Goal: Task Accomplishment & Management: Use online tool/utility

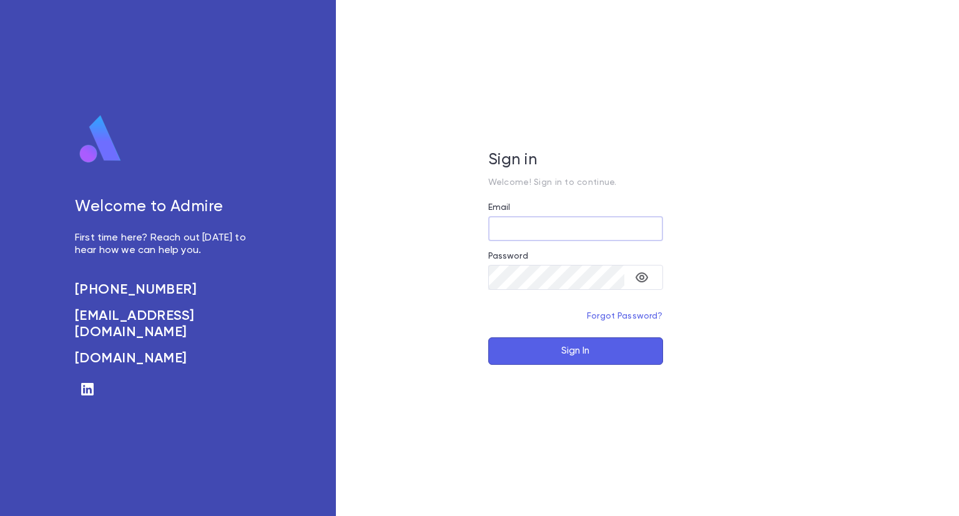
type input "**********"
click at [581, 351] on button "Sign In" at bounding box center [575, 350] width 175 height 27
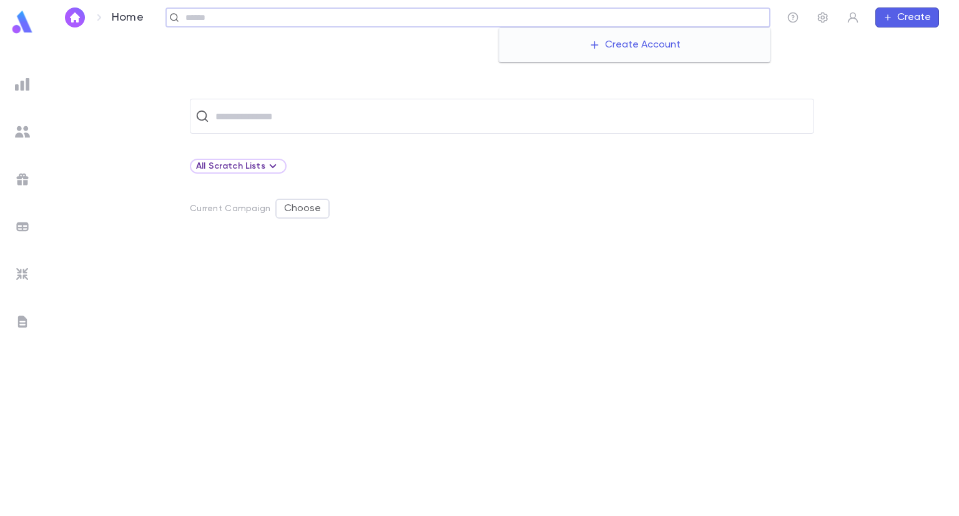
click at [676, 21] on input "text" at bounding box center [473, 18] width 583 height 12
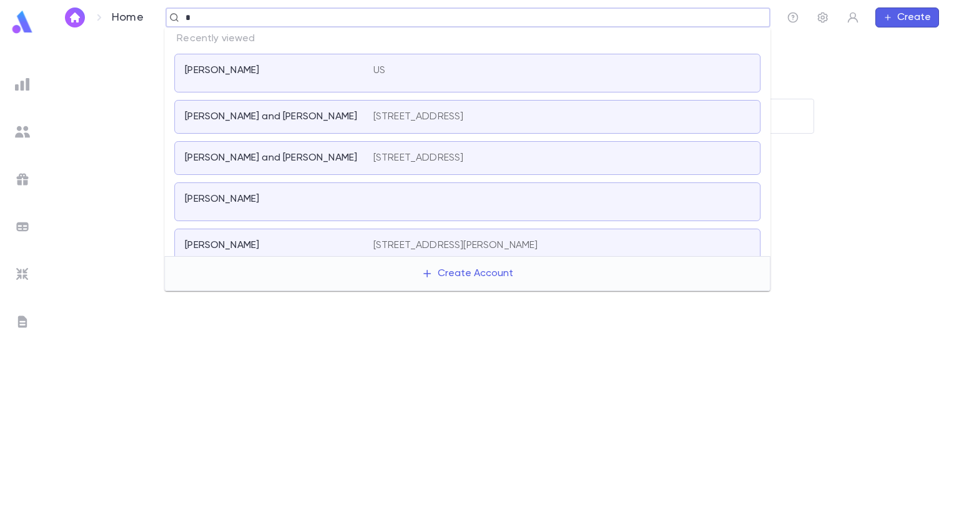
paste input "******"
type input "*******"
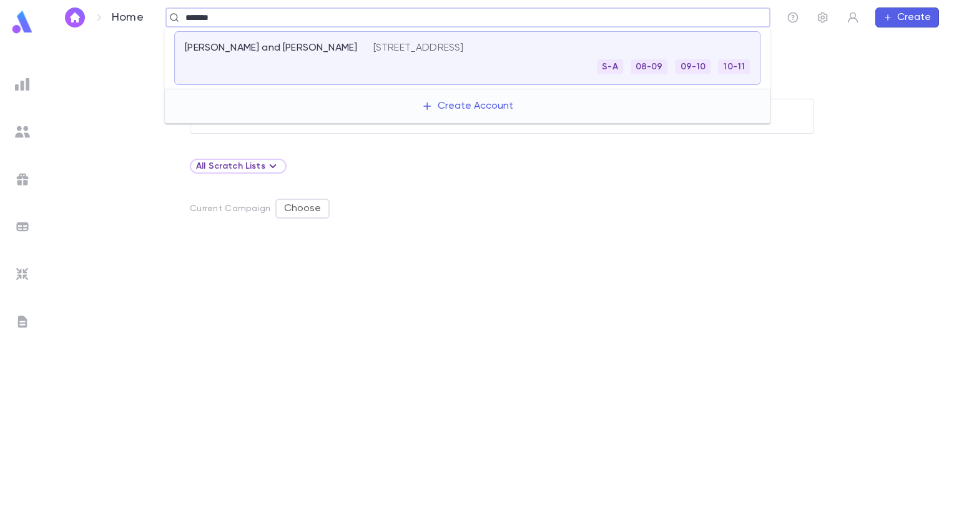
click at [371, 48] on div "[PERSON_NAME] and [PERSON_NAME]" at bounding box center [279, 58] width 189 height 32
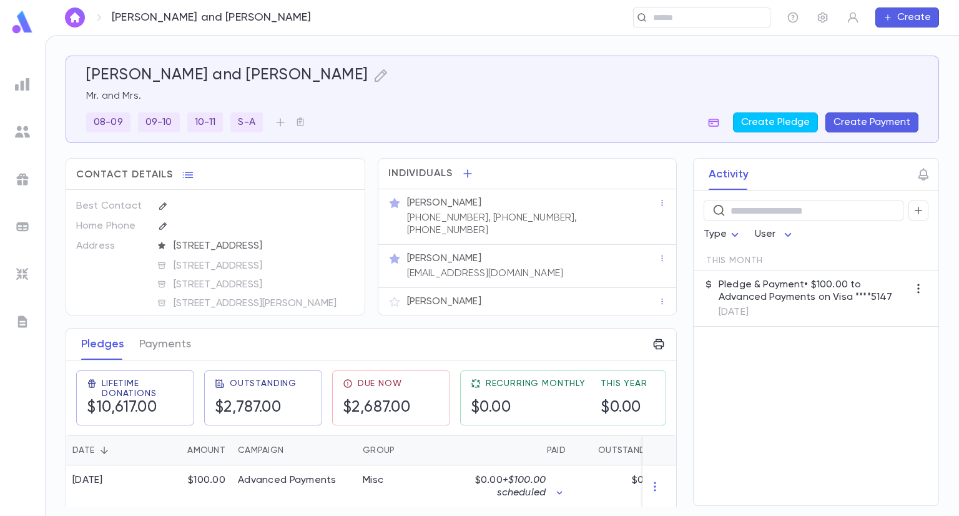
click at [147, 360] on div "Lifetime Donations $10,617.00" at bounding box center [130, 392] width 128 height 65
click at [150, 348] on button "Payments" at bounding box center [165, 343] width 52 height 31
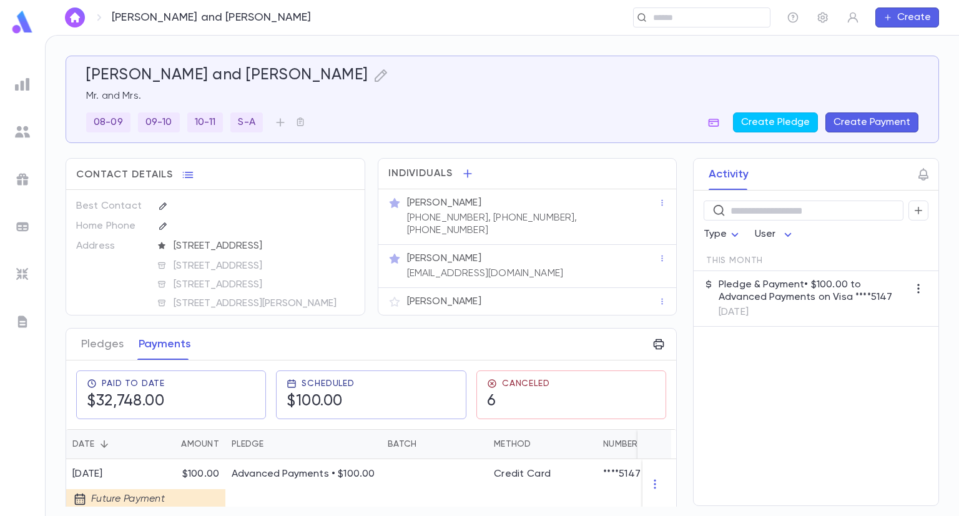
click at [674, 438] on div "Activity ​ Type User This Month Pledge & Payment • $100.00 to Advanced Payments…" at bounding box center [804, 332] width 268 height 348
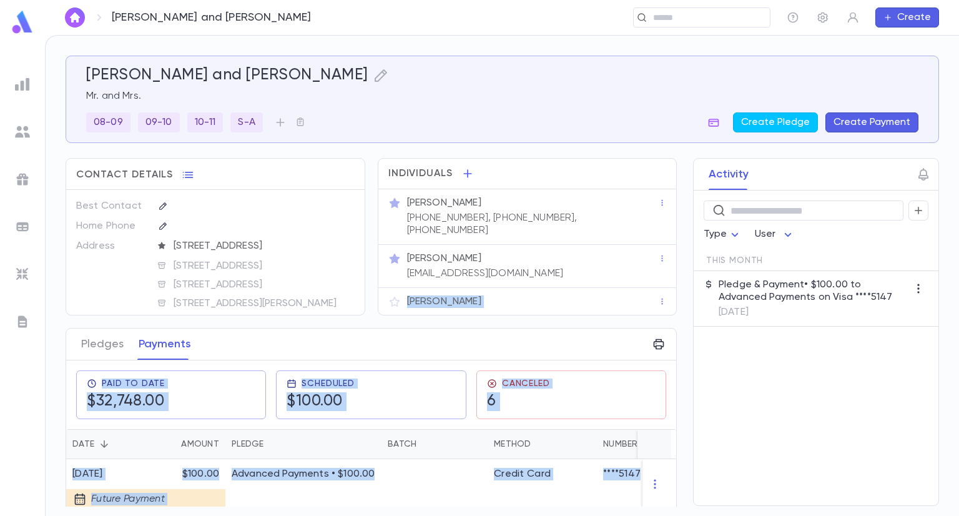
drag, startPoint x: 673, startPoint y: 218, endPoint x: 668, endPoint y: 268, distance: 50.8
click at [668, 268] on div "[PERSON_NAME] and [PERSON_NAME] Mr. and Mrs. [PHONE_NUMBER] 10-11 S-A Create Pl…" at bounding box center [502, 281] width 873 height 451
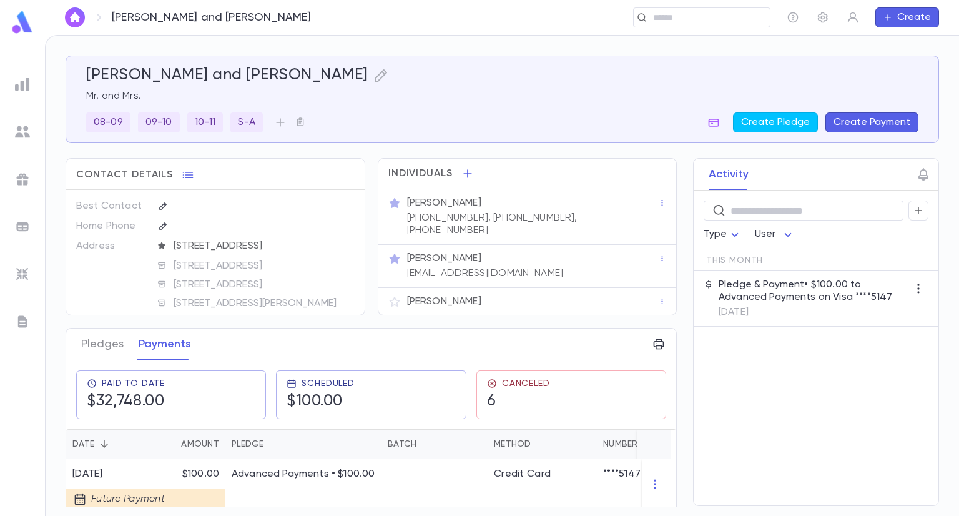
click at [679, 268] on div "Activity ​ Type User This Month Pledge & Payment • $100.00 to Advanced Payments…" at bounding box center [804, 332] width 268 height 348
click at [675, 272] on div "Activity ​ Type User This Month Pledge & Payment • $100.00 to Advanced Payments…" at bounding box center [804, 332] width 268 height 348
click at [674, 274] on div "Activity ​ Type User This Month Pledge & Payment • $100.00 to Advanced Payments…" at bounding box center [804, 332] width 268 height 348
click at [675, 475] on div "Activity ​ Type User This Month Pledge & Payment • $100.00 to Advanced Payments…" at bounding box center [804, 332] width 268 height 348
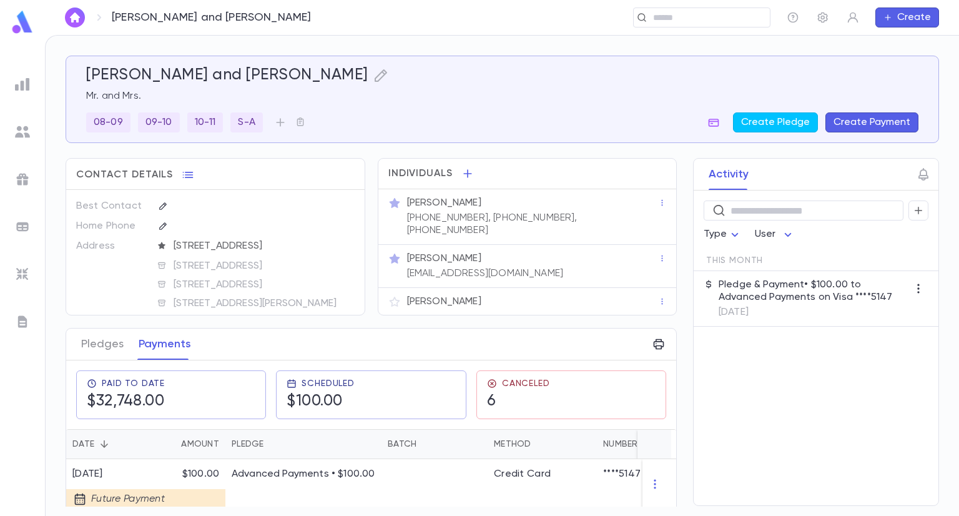
click at [779, 484] on div "​ Type User This Month Pledge & Payment • $100.00 to Advanced Payments on Visa …" at bounding box center [816, 347] width 245 height 315
click at [54, 418] on div "[PERSON_NAME] and [PERSON_NAME] Mr. and Mrs. [PHONE_NUMBER] 10-11 S-A Create Pl…" at bounding box center [502, 276] width 913 height 480
drag, startPoint x: 674, startPoint y: 235, endPoint x: 677, endPoint y: 267, distance: 31.3
click at [677, 267] on div "Activity ​ Type User This Month Pledge & Payment • $100.00 to Advanced Payments…" at bounding box center [804, 332] width 268 height 348
click at [675, 267] on div "Activity ​ Type User This Month Pledge & Payment • $100.00 to Advanced Payments…" at bounding box center [804, 332] width 268 height 348
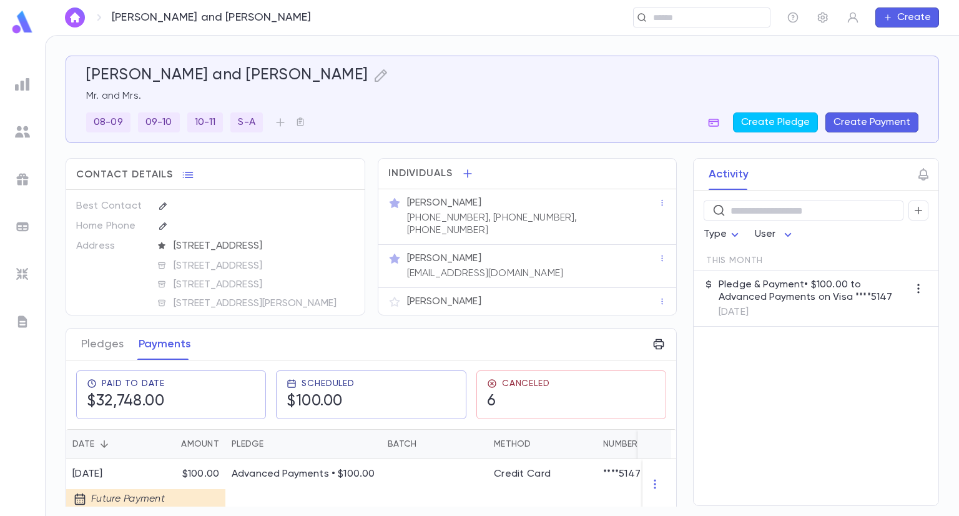
click at [954, 410] on div "[PERSON_NAME] and [PERSON_NAME] Mr. and Mrs. [PHONE_NUMBER] 10-11 S-A Create Pl…" at bounding box center [502, 276] width 913 height 480
click at [672, 448] on div "Activity ​ Type User This Month Pledge & Payment • $100.00 to Advanced Payments…" at bounding box center [804, 332] width 268 height 348
click at [673, 398] on div "Activity ​ Type User This Month Pledge & Payment • $100.00 to Advanced Payments…" at bounding box center [804, 332] width 268 height 348
click at [98, 346] on button "Pledges" at bounding box center [102, 343] width 42 height 31
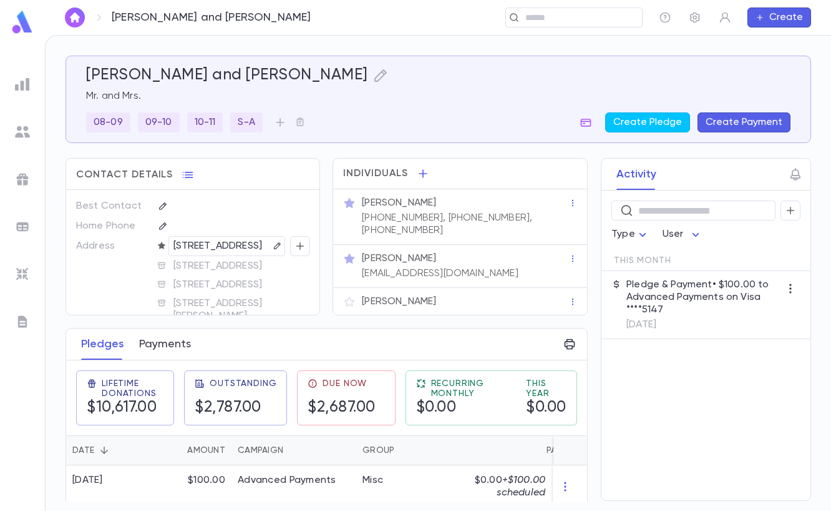
click at [174, 347] on button "Payments" at bounding box center [165, 343] width 52 height 31
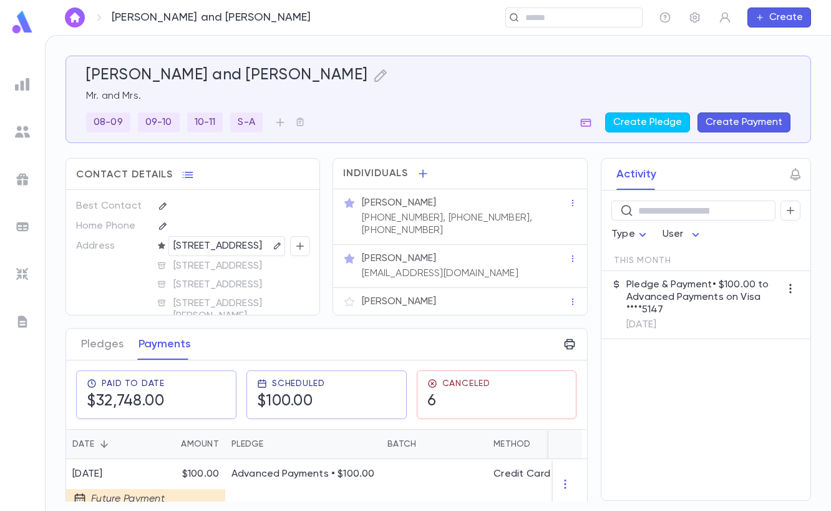
click at [581, 430] on div at bounding box center [568, 444] width 39 height 30
click at [587, 433] on div "Activity ​ Type User This Month Pledge & Payment • $100.00 to Advanced Payments…" at bounding box center [695, 329] width 233 height 343
click at [586, 436] on div "Activity ​ Type User This Month Pledge & Payment • $100.00 to Advanced Payments…" at bounding box center [695, 329] width 233 height 343
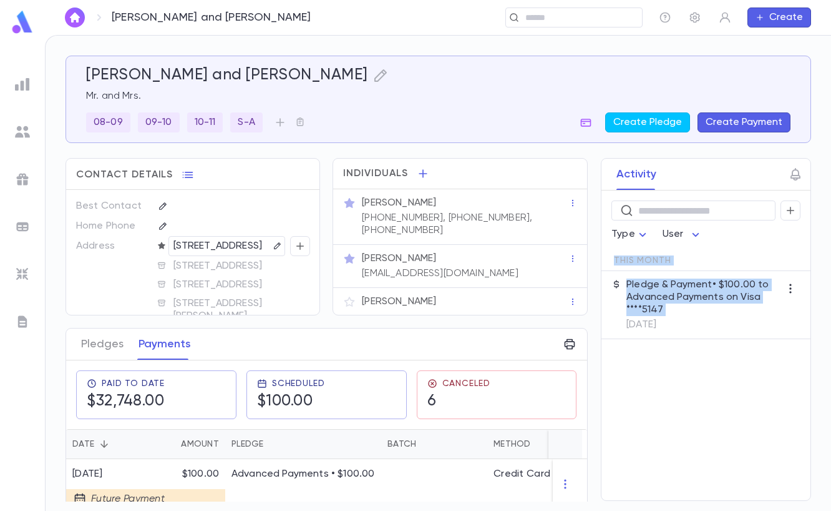
drag, startPoint x: 586, startPoint y: 231, endPoint x: 591, endPoint y: 326, distance: 95.7
click at [591, 326] on div "Activity ​ Type User This Month Pledge & Payment • $100.00 to Advanced Payments…" at bounding box center [695, 329] width 233 height 343
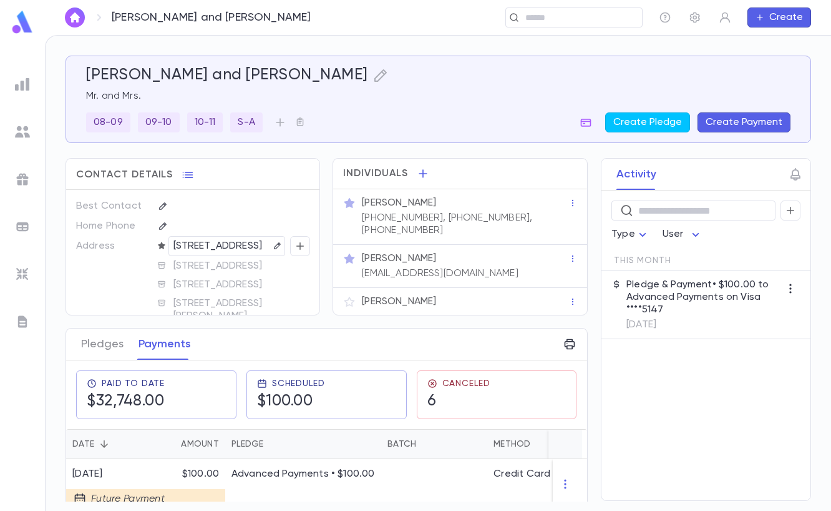
click at [710, 362] on div "​ Type User This Month Pledge & Payment • $100.00 to Advanced Payments on Visa …" at bounding box center [706, 345] width 209 height 310
click at [452, 393] on h5 "6" at bounding box center [459, 401] width 63 height 19
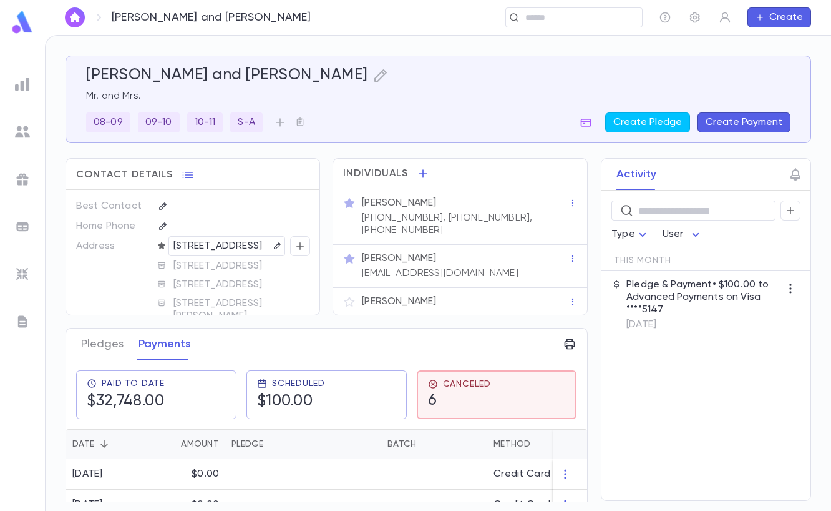
click at [585, 417] on div "Activity ​ Type User This Month Pledge & Payment • $100.00 to Advanced Payments…" at bounding box center [695, 329] width 233 height 343
click at [161, 383] on span "Paid To Date" at bounding box center [133, 383] width 63 height 10
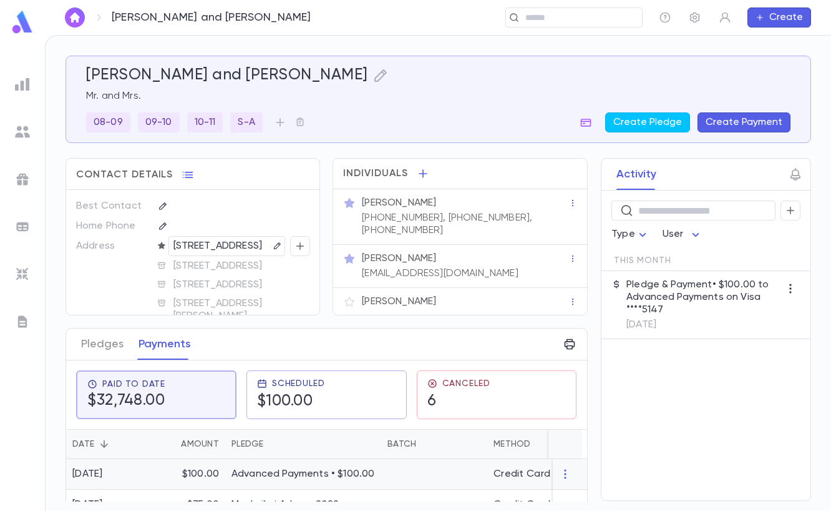
click at [364, 468] on p "Advanced Payments • $100.00" at bounding box center [304, 474] width 144 height 12
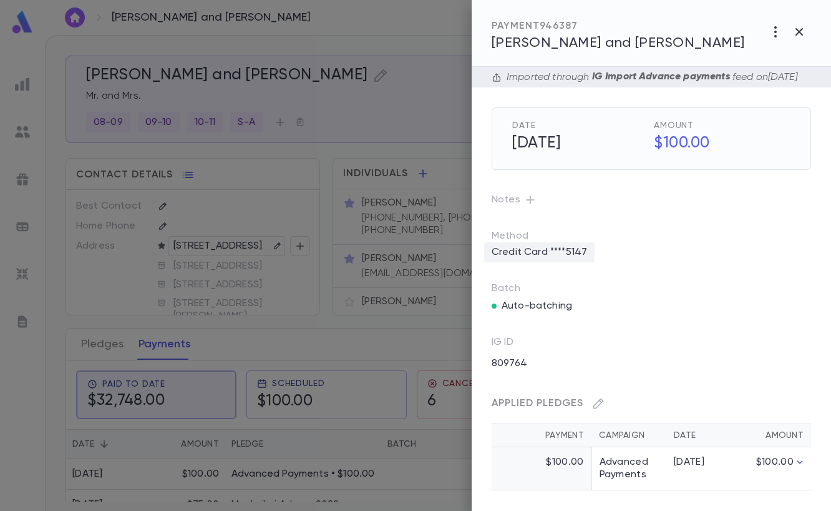
click at [589, 262] on p "Credit Card ****5147" at bounding box center [539, 252] width 110 height 20
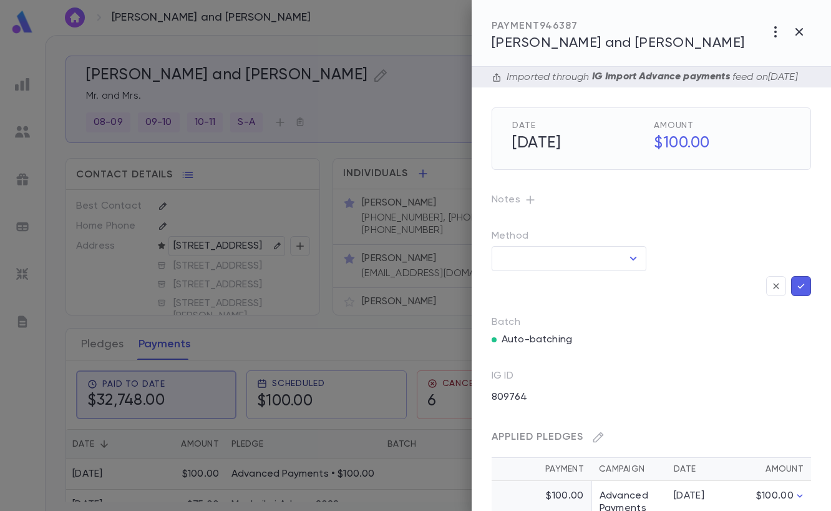
type input "**********"
type input "********"
drag, startPoint x: 798, startPoint y: 270, endPoint x: 816, endPoint y: 242, distance: 32.9
click at [816, 242] on div "**********" at bounding box center [652, 289] width 360 height 444
click at [776, 265] on icon "button" at bounding box center [782, 258] width 12 height 12
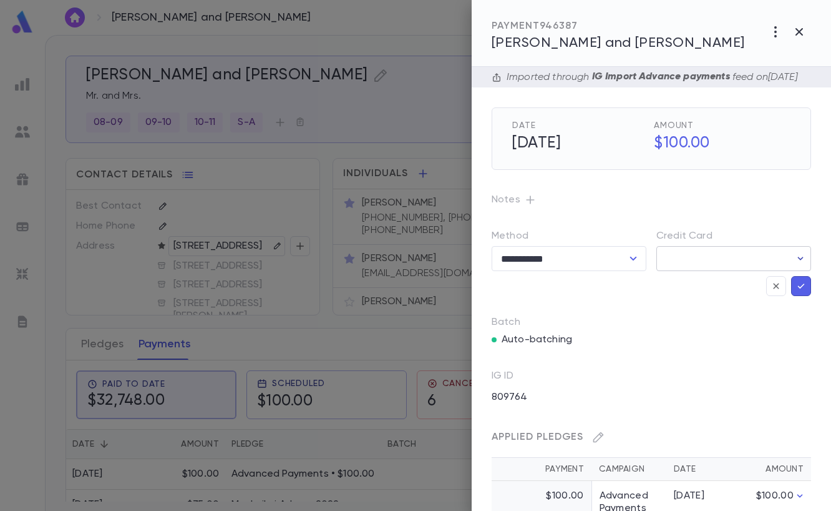
click at [795, 265] on icon "button" at bounding box center [801, 258] width 12 height 12
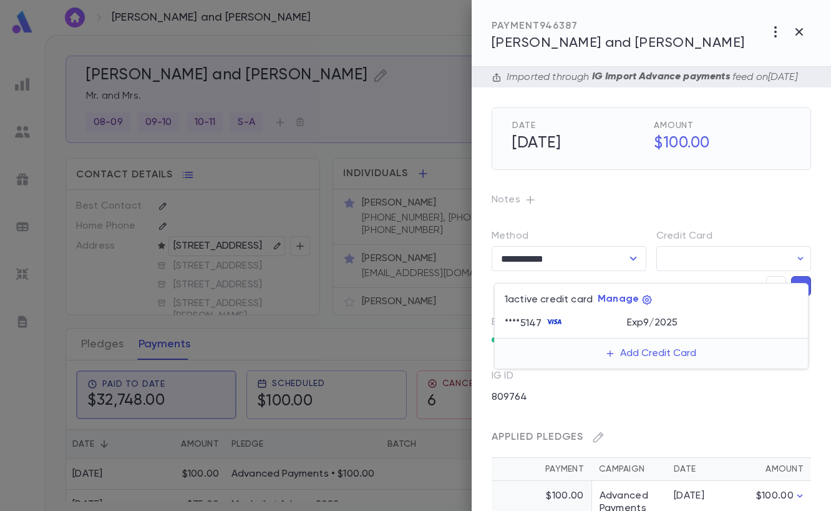
click at [544, 328] on div "**** 5147" at bounding box center [526, 323] width 42 height 12
type input "********"
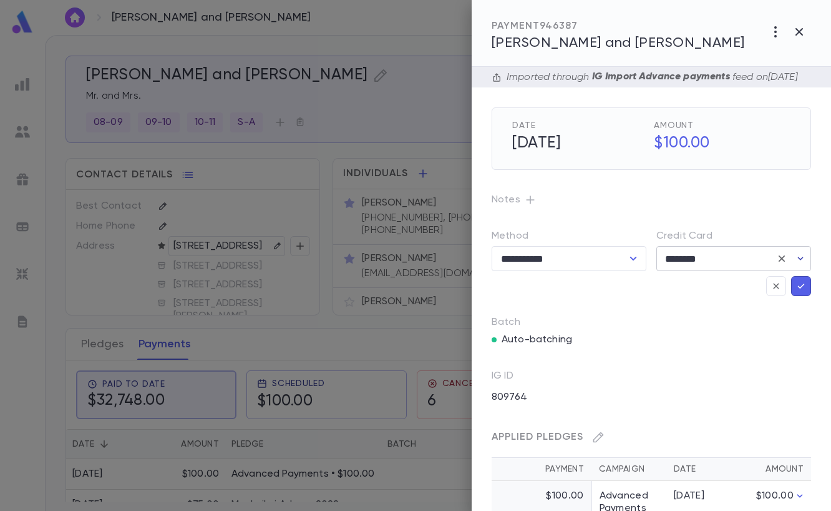
click at [798, 265] on icon "button" at bounding box center [801, 258] width 12 height 12
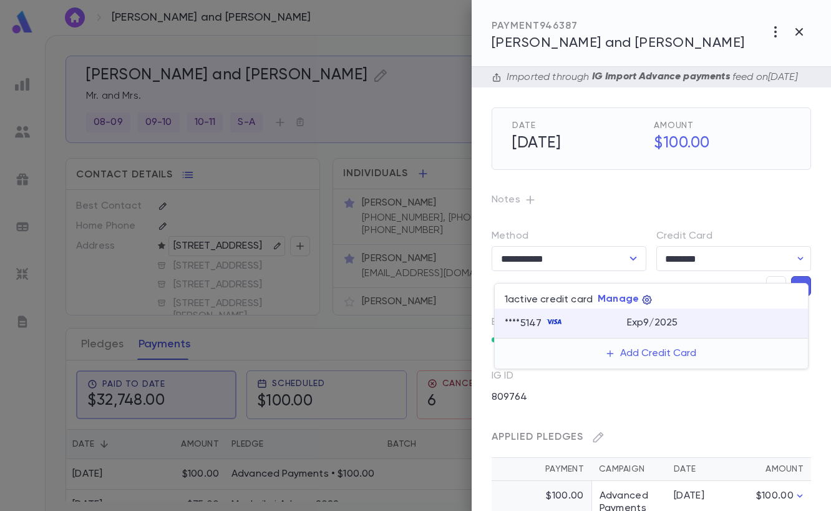
click at [649, 302] on icon "button" at bounding box center [647, 299] width 9 height 9
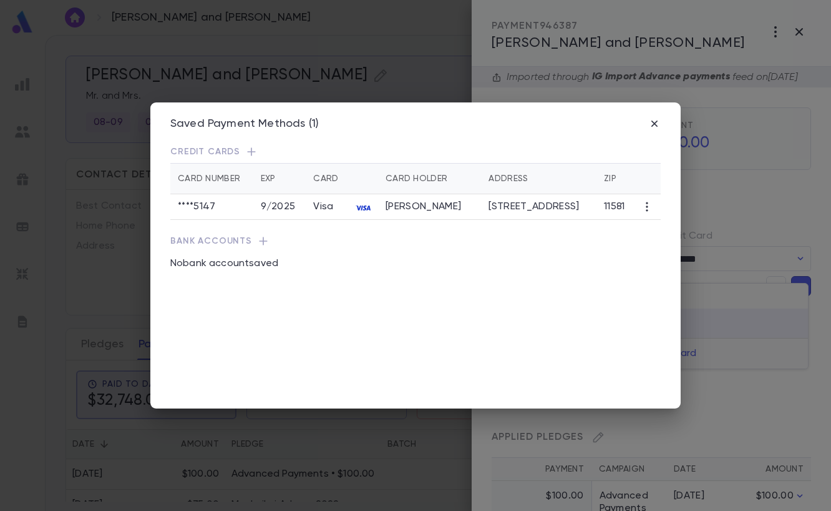
click at [647, 211] on icon "button" at bounding box center [647, 206] width 2 height 9
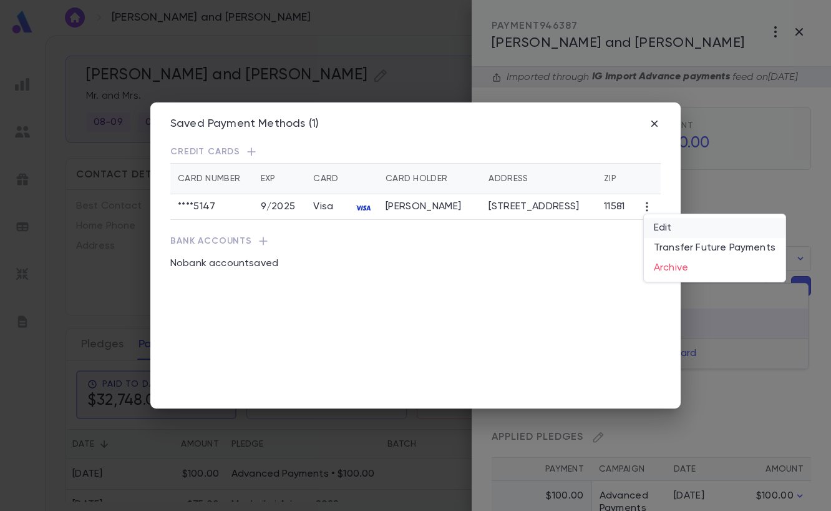
click at [666, 225] on li "Edit" at bounding box center [715, 228] width 142 height 20
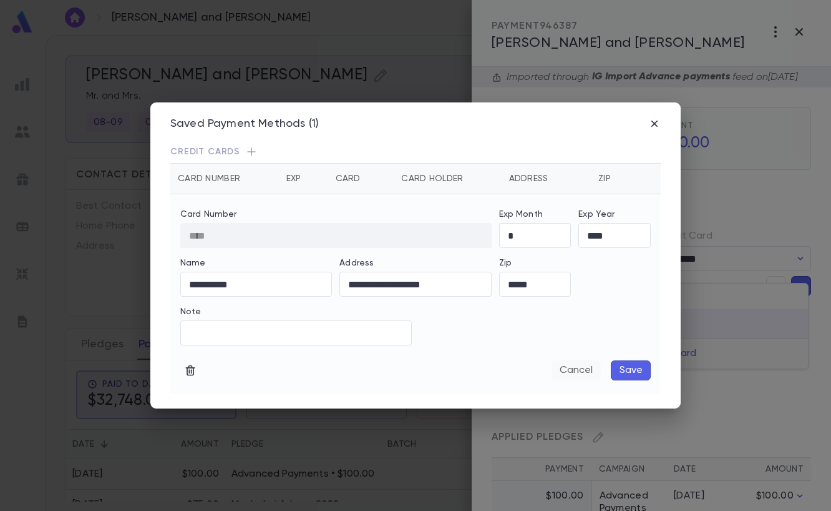
click at [588, 370] on button "Cancel" at bounding box center [576, 370] width 49 height 20
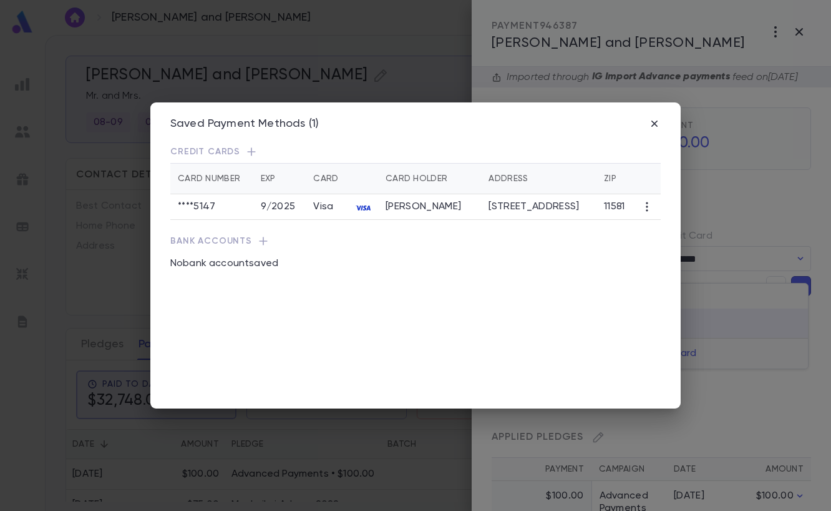
click at [656, 133] on div "Saved Payment Methods (1)" at bounding box center [415, 131] width 491 height 29
click at [655, 123] on icon "button" at bounding box center [655, 123] width 6 height 6
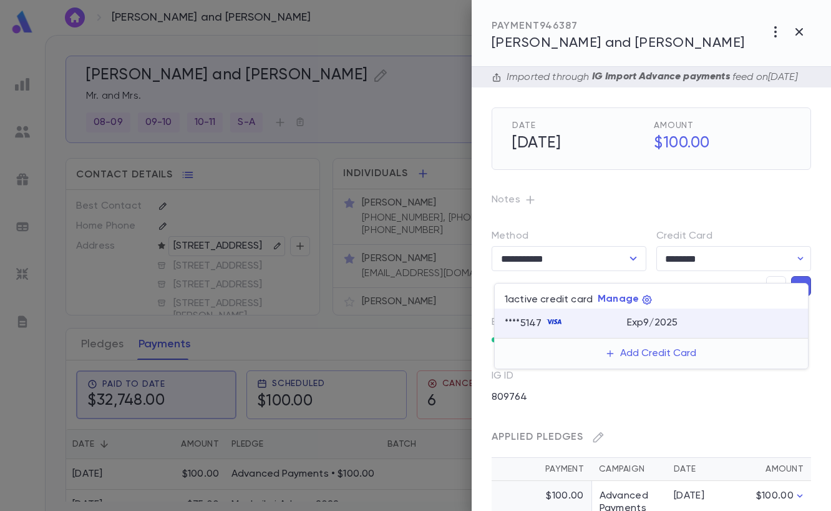
click at [774, 183] on div at bounding box center [415, 255] width 831 height 511
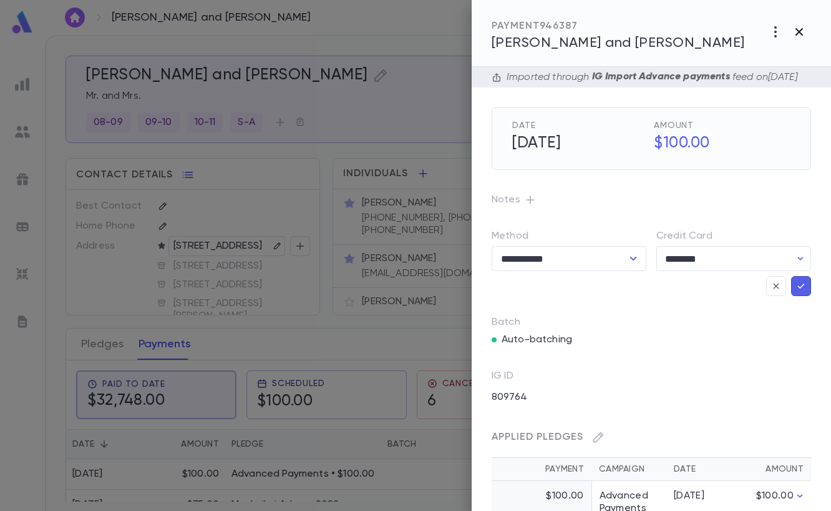
click at [797, 38] on icon "button" at bounding box center [799, 31] width 15 height 15
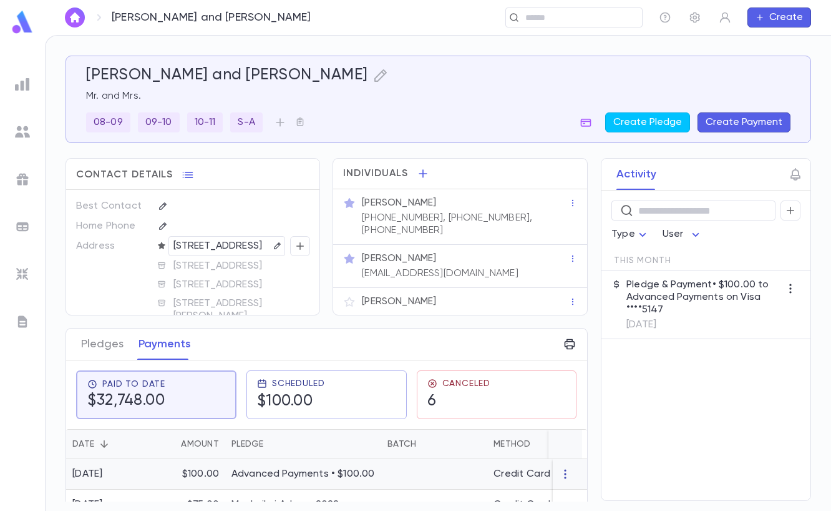
click at [562, 471] on icon "button" at bounding box center [566, 474] width 12 height 12
click at [426, 475] on div at bounding box center [415, 255] width 831 height 511
click at [337, 472] on p "Advanced Payments • $100.00" at bounding box center [304, 474] width 144 height 12
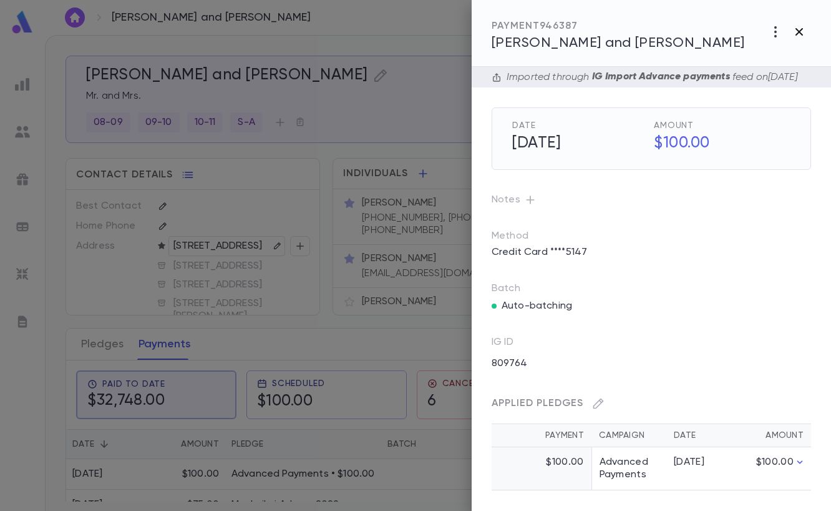
click at [799, 24] on icon "button" at bounding box center [799, 31] width 15 height 15
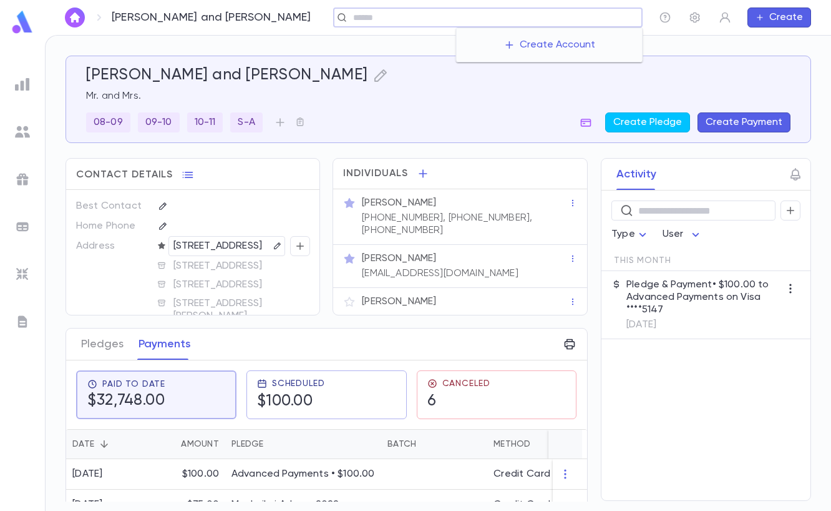
click at [591, 20] on input "text" at bounding box center [494, 18] width 288 height 12
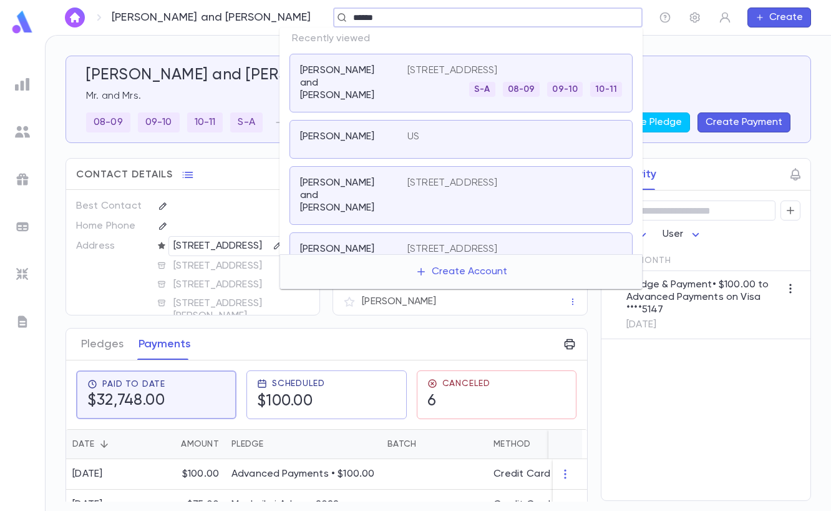
type input "******"
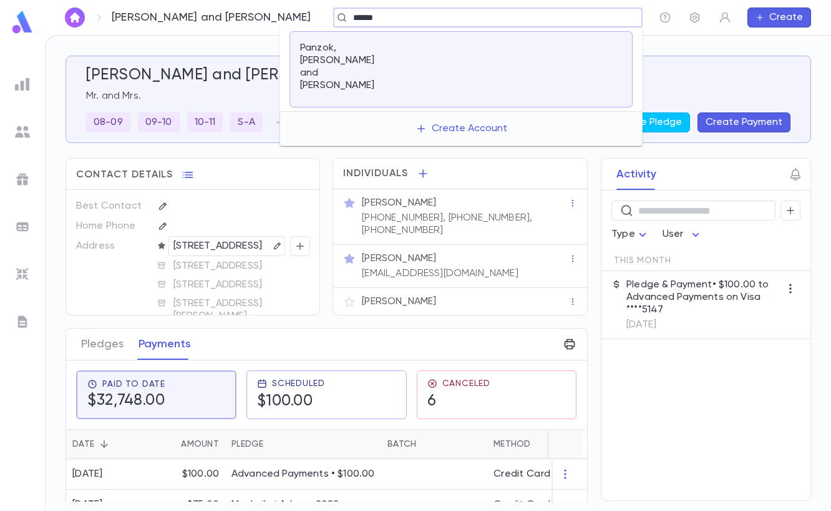
click at [355, 51] on p "Panzok, Aaron Panzok and Yael Panzok" at bounding box center [346, 67] width 92 height 50
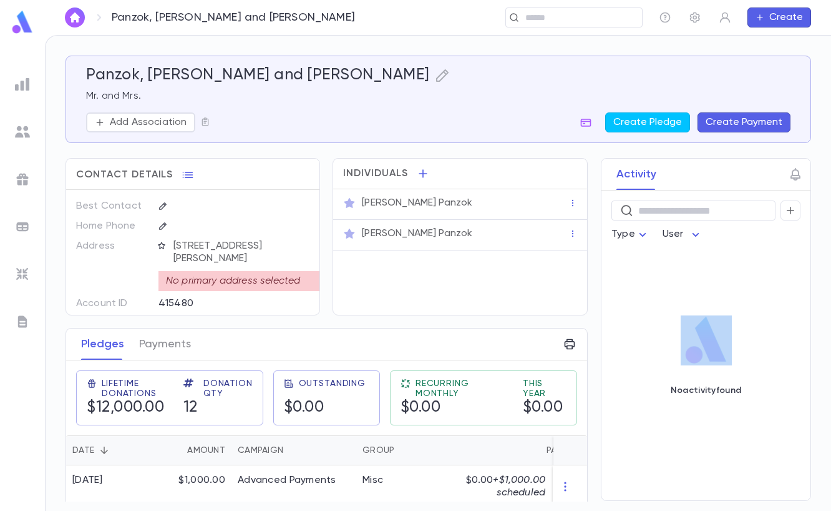
drag, startPoint x: 585, startPoint y: 295, endPoint x: 584, endPoint y: 345, distance: 50.6
click at [584, 345] on div "Activity ​ Type User No activity found" at bounding box center [695, 329] width 233 height 343
click at [583, 355] on div "Activity ​ Type User No activity found" at bounding box center [695, 329] width 233 height 343
click at [172, 345] on button "Payments" at bounding box center [165, 343] width 52 height 31
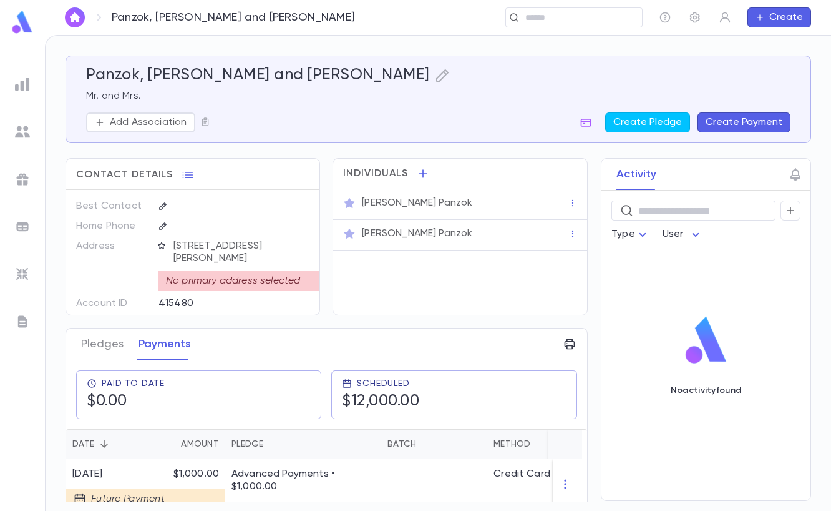
click at [584, 452] on div "Activity ​ Type User No activity found" at bounding box center [695, 329] width 233 height 343
click at [484, 391] on div "Scheduled $12,000.00" at bounding box center [454, 394] width 224 height 32
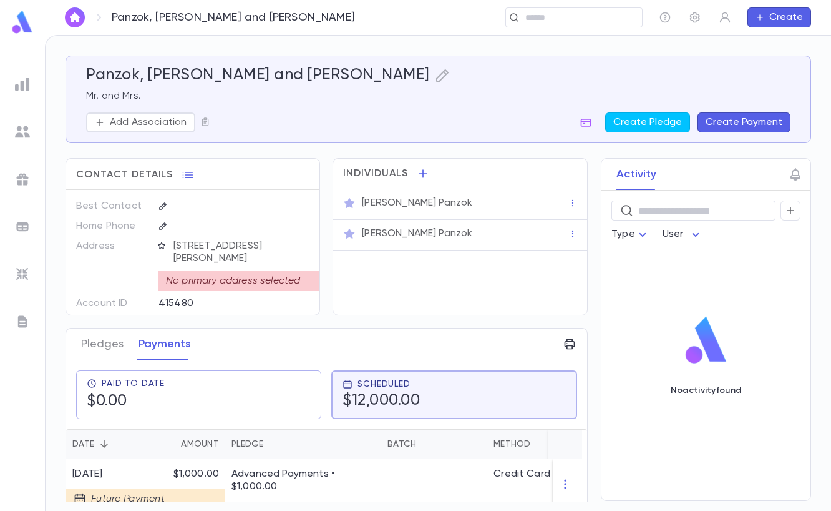
click at [584, 433] on div "Activity ​ Type User No activity found" at bounding box center [695, 329] width 233 height 343
drag, startPoint x: 584, startPoint y: 282, endPoint x: 580, endPoint y: 355, distance: 73.8
click at [580, 355] on div "Activity ​ Type User No activity found" at bounding box center [695, 329] width 233 height 343
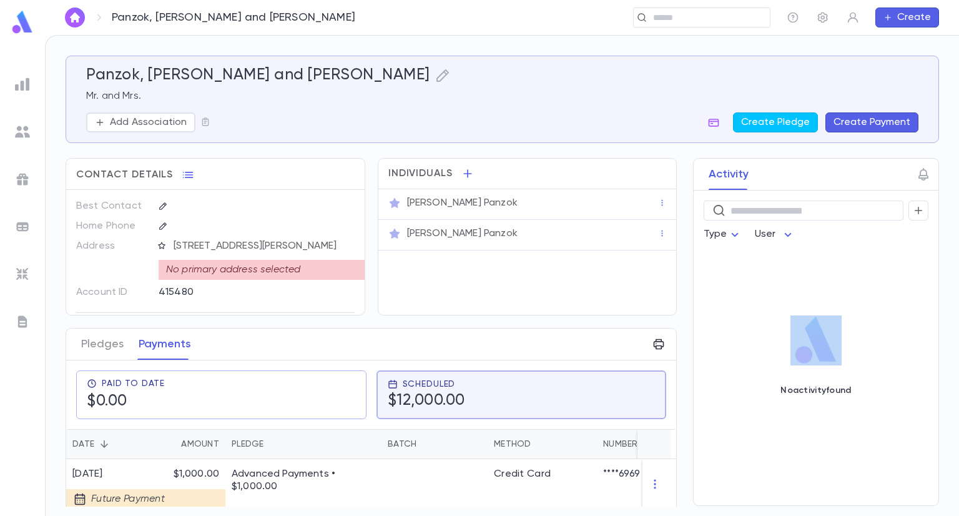
click at [95, 438] on button "Sort" at bounding box center [104, 444] width 20 height 20
click at [87, 439] on div "Date" at bounding box center [83, 444] width 22 height 30
click at [120, 395] on h5 "$0.00" at bounding box center [126, 401] width 78 height 19
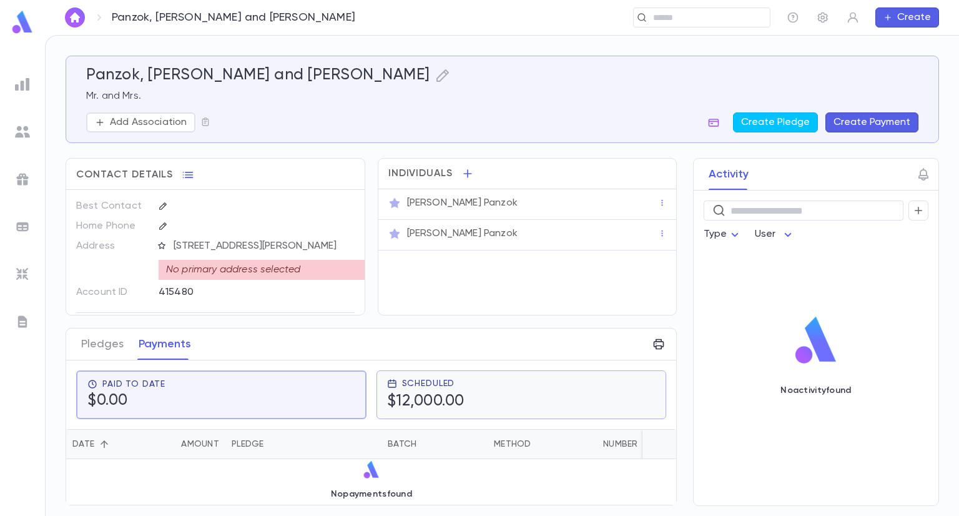
click at [566, 406] on div "Scheduled $12,000.00" at bounding box center [521, 394] width 269 height 32
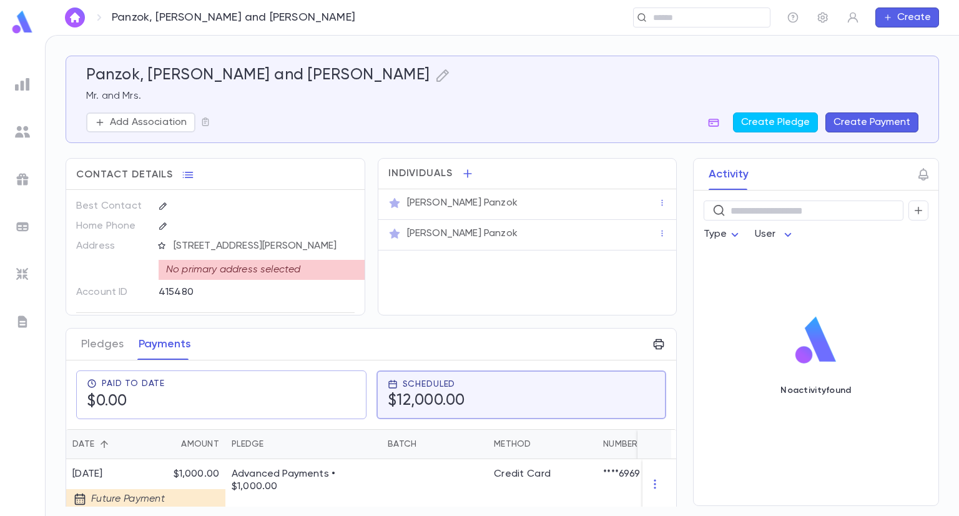
click at [672, 421] on div "Activity ​ Type User No activity found" at bounding box center [804, 332] width 268 height 348
click at [672, 330] on div "Activity ​ Type User No activity found" at bounding box center [804, 332] width 268 height 348
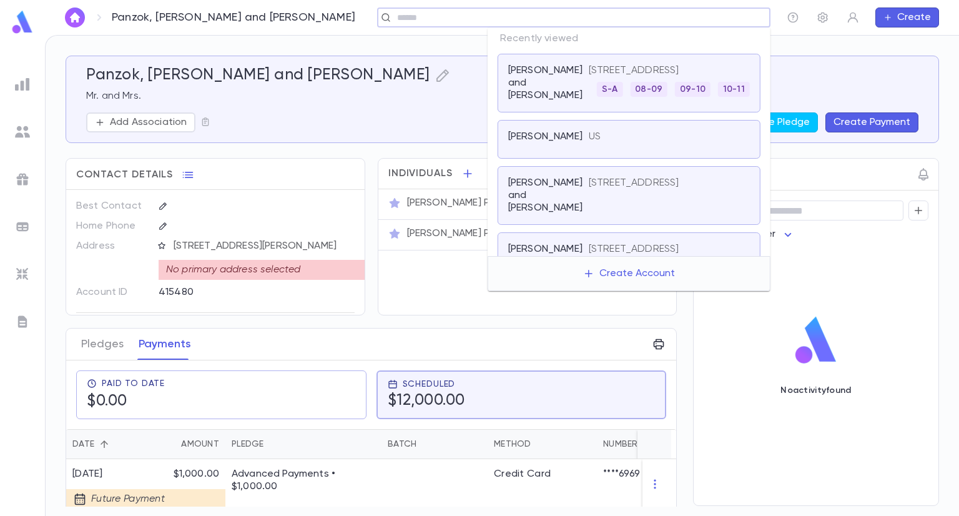
click at [684, 20] on input "text" at bounding box center [569, 18] width 353 height 12
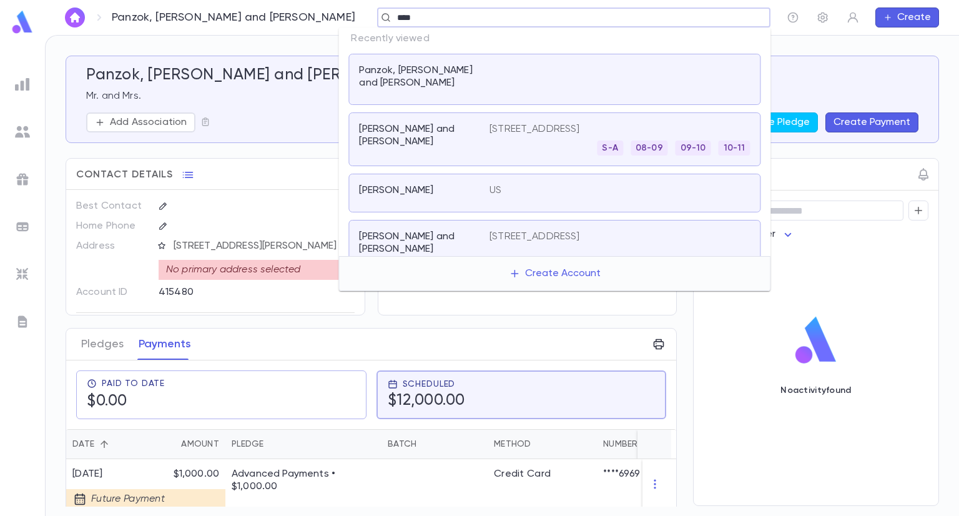
type input "****"
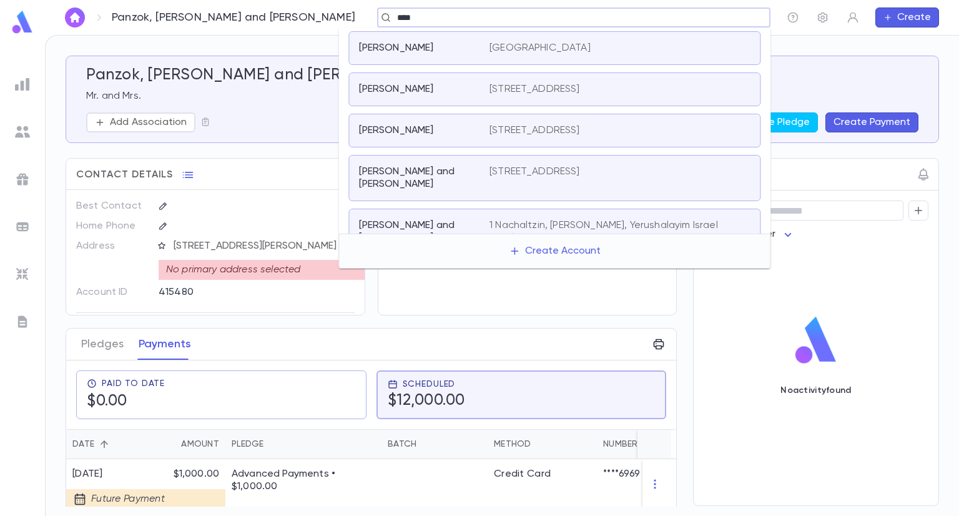
click at [506, 45] on p "1642 East 10th, Brooklyn NY 11223" at bounding box center [539, 48] width 101 height 12
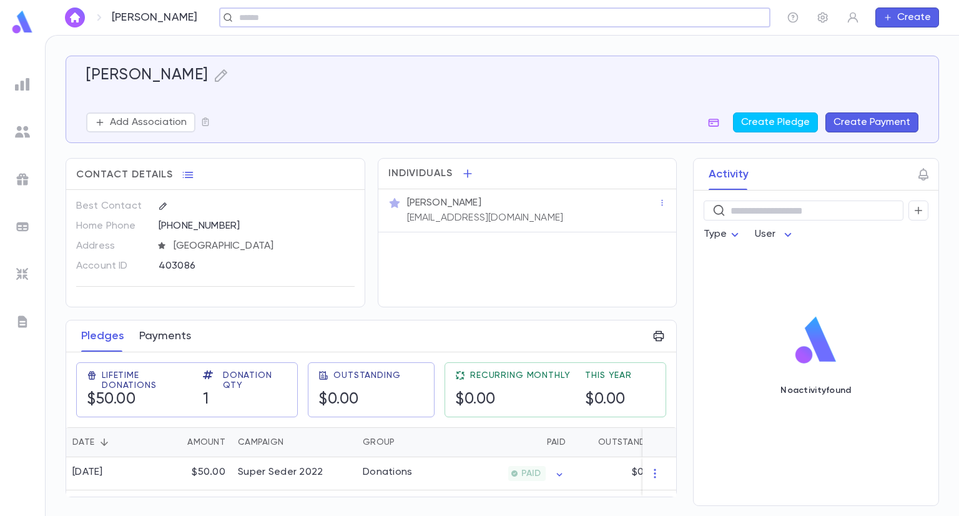
click at [180, 339] on button "Payments" at bounding box center [165, 335] width 52 height 31
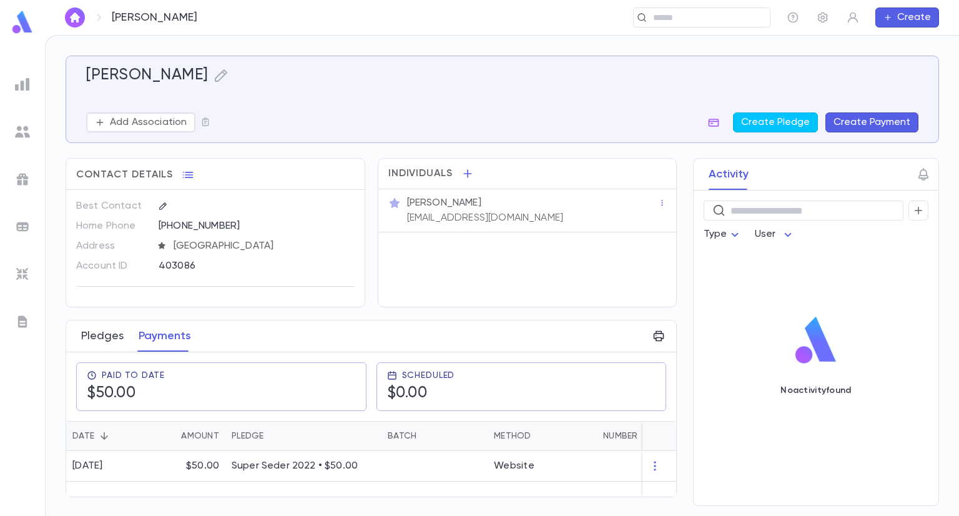
click at [93, 330] on button "Pledges" at bounding box center [102, 335] width 42 height 31
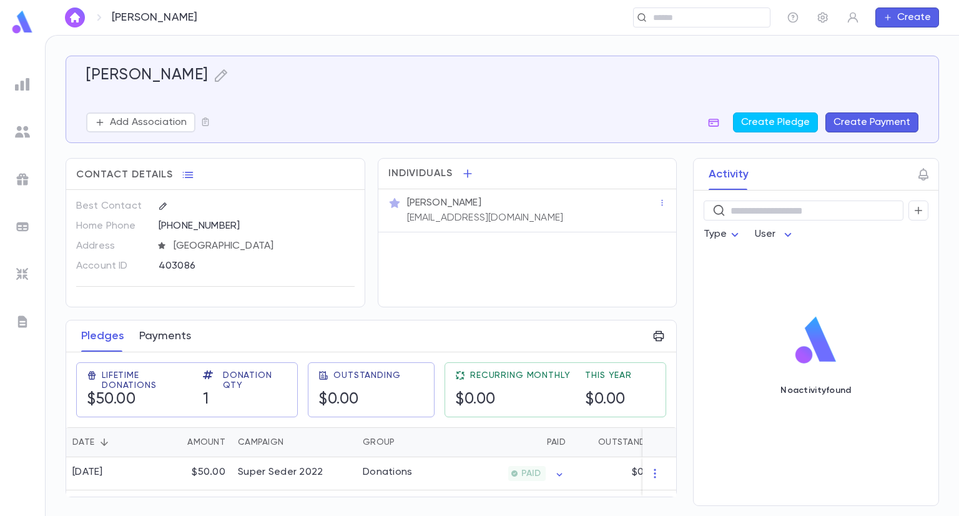
click at [165, 336] on button "Payments" at bounding box center [165, 335] width 52 height 31
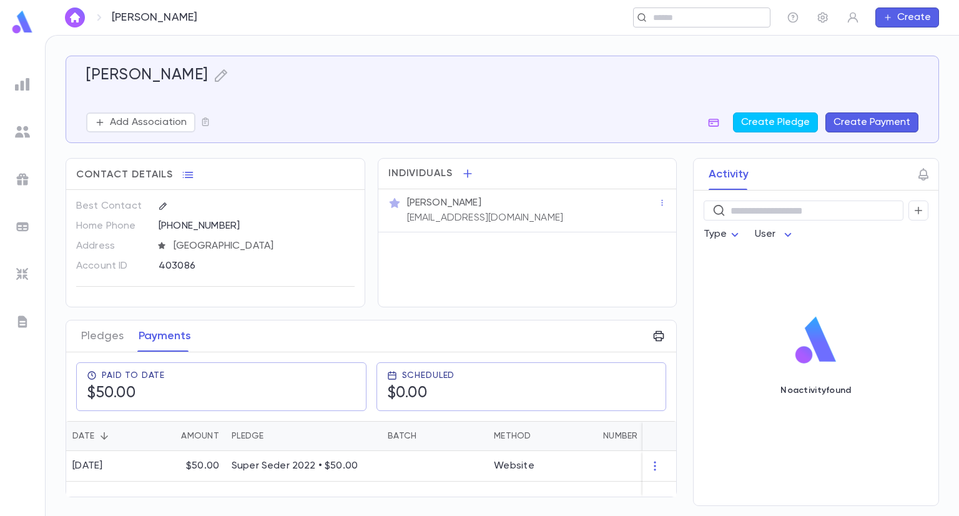
click at [675, 21] on input "text" at bounding box center [697, 18] width 97 height 12
type input "*"
type input "******"
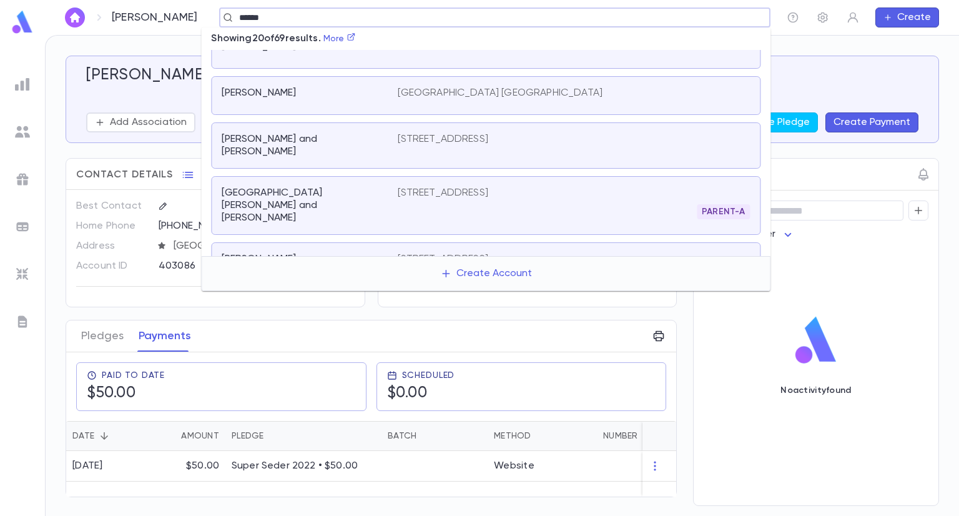
scroll to position [361, 0]
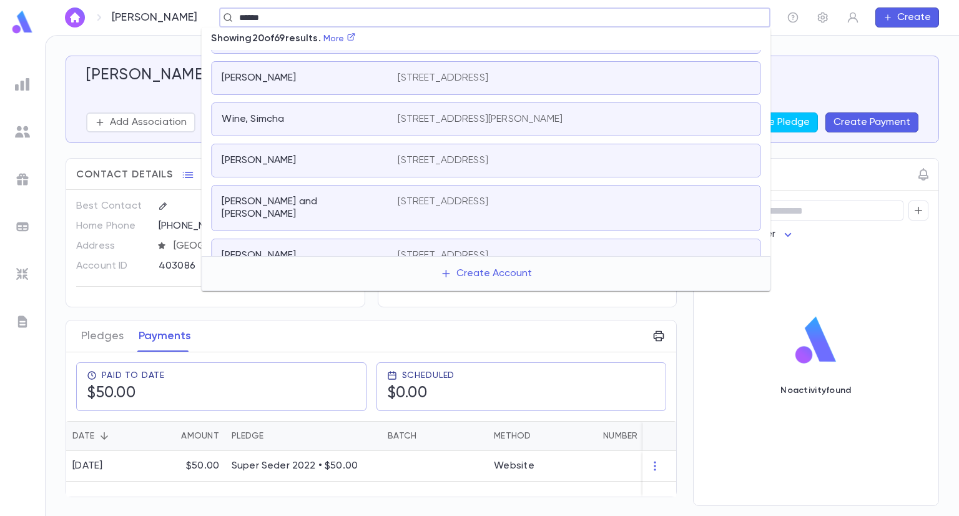
click at [661, 290] on div "1642 East 10th, Brooklyn NY 11223" at bounding box center [574, 296] width 352 height 12
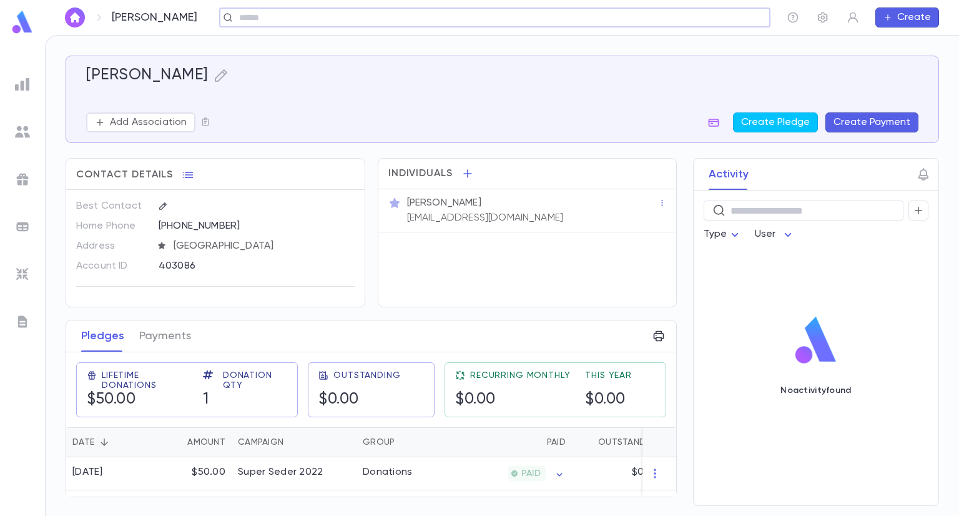
click at [192, 354] on div "Lifetime Donations $50.00 Donation Qty 1" at bounding box center [182, 384] width 232 height 65
click at [181, 342] on button "Payments" at bounding box center [165, 335] width 52 height 31
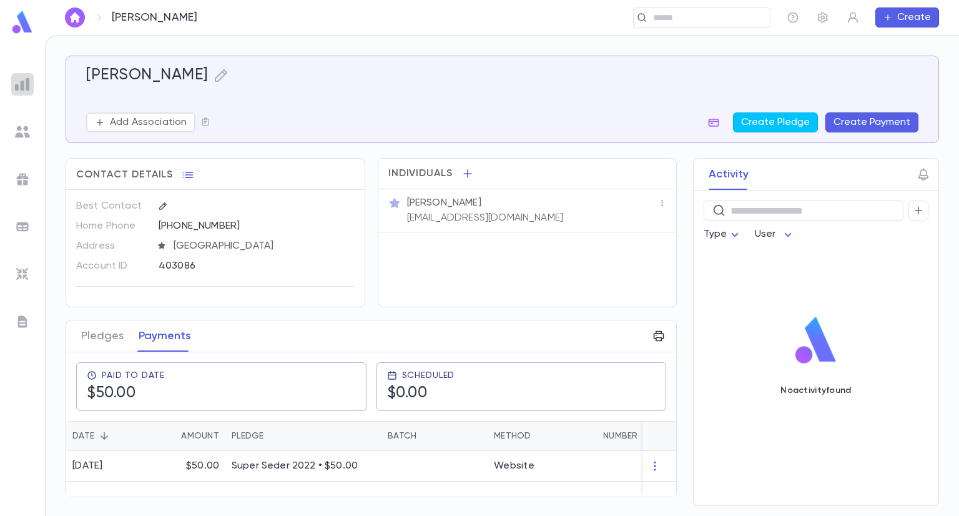
click at [18, 77] on img at bounding box center [22, 84] width 15 height 15
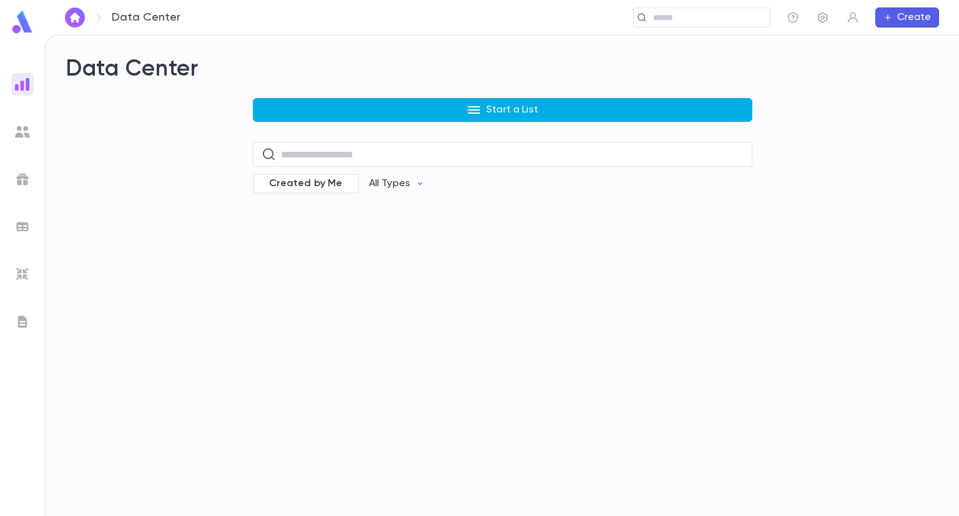
click at [479, 110] on icon "button" at bounding box center [474, 109] width 12 height 7
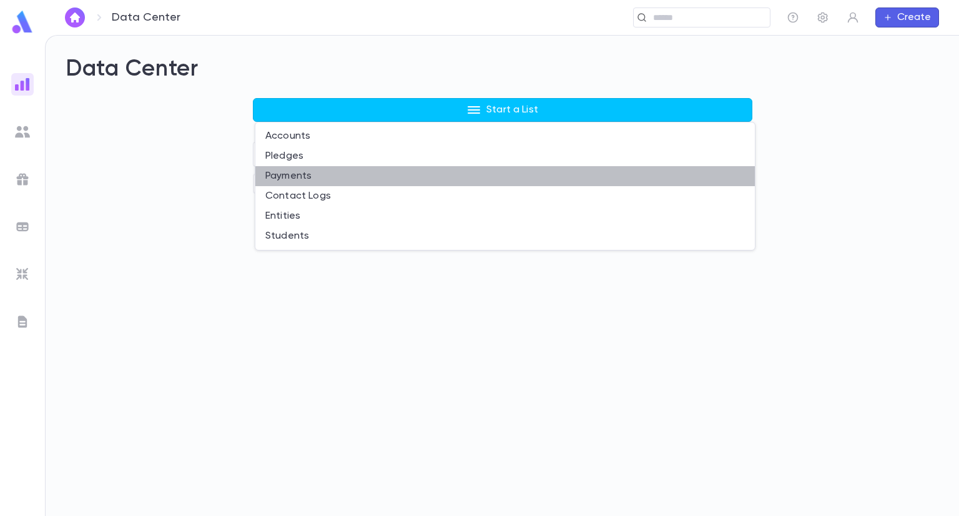
click at [323, 175] on li "Payments" at bounding box center [504, 176] width 499 height 20
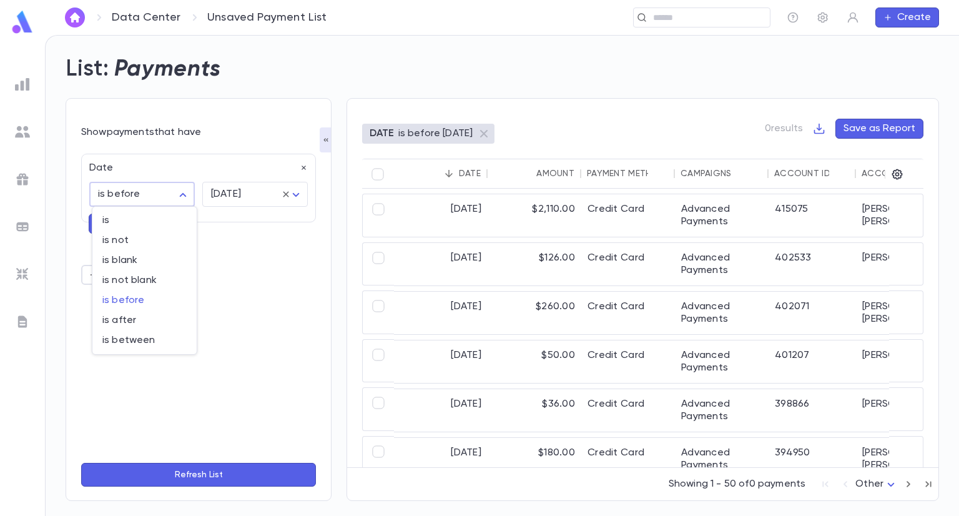
click at [190, 192] on body "Data Center Unsaved Payment List ​ Create List: Payments Show payments that hav…" at bounding box center [479, 275] width 959 height 481
drag, startPoint x: 148, startPoint y: 315, endPoint x: 115, endPoint y: 315, distance: 33.1
click at [115, 315] on span "is after" at bounding box center [144, 320] width 84 height 12
type input "**********"
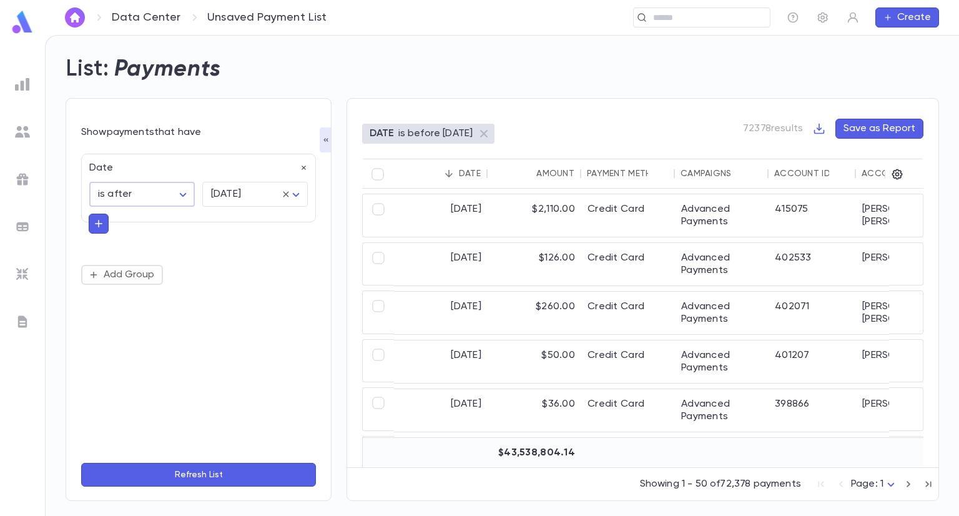
click at [115, 315] on div "is is not is blank is not blank is before is after is between" at bounding box center [479, 258] width 959 height 516
click at [295, 192] on body "**********" at bounding box center [479, 275] width 959 height 481
click at [242, 240] on span "yesterday" at bounding box center [257, 240] width 84 height 12
type input "*********"
click at [212, 475] on button "Refresh List" at bounding box center [198, 475] width 235 height 24
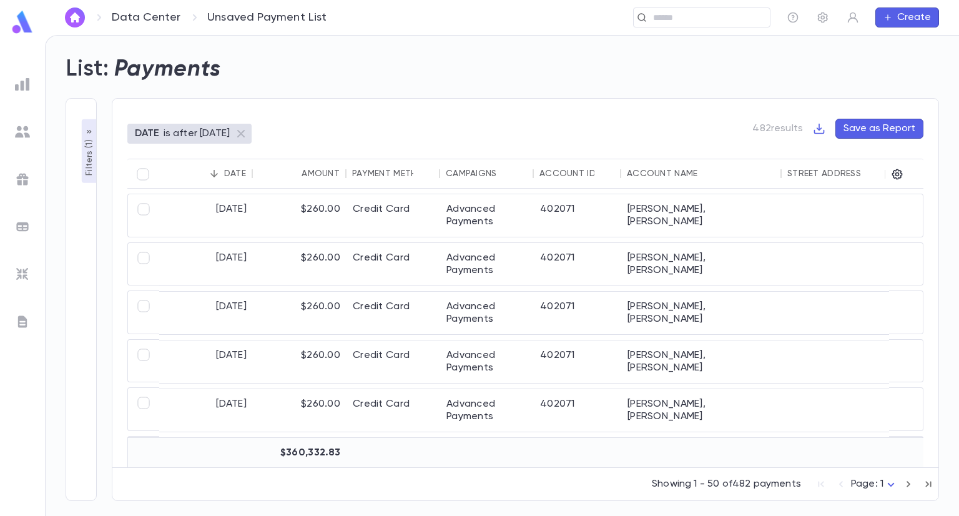
click at [233, 169] on div "Date" at bounding box center [235, 174] width 22 height 10
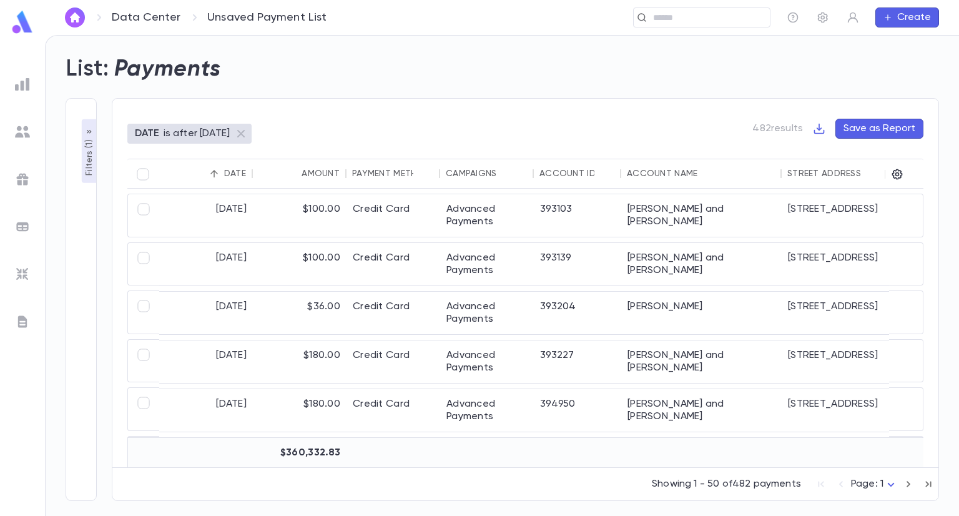
click at [90, 152] on p "Filters ( 1 )" at bounding box center [89, 156] width 12 height 39
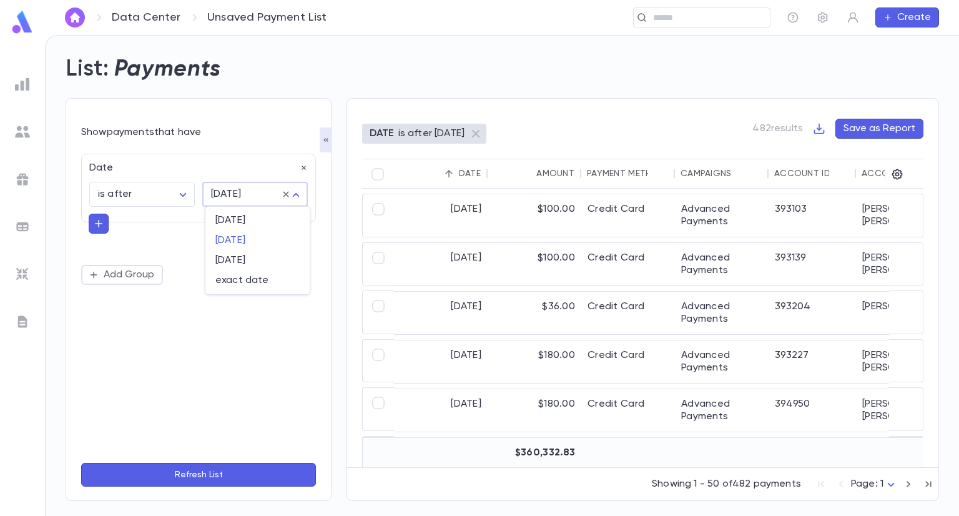
click at [257, 198] on body "**********" at bounding box center [479, 275] width 959 height 481
click at [244, 283] on span "exact date" at bounding box center [257, 280] width 84 height 12
type input "*********"
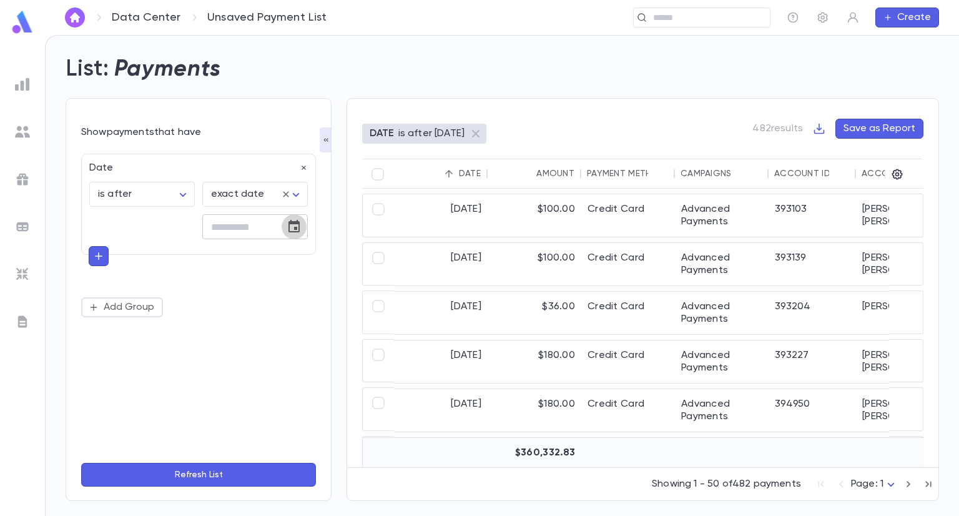
click at [298, 228] on icon "Choose date" at bounding box center [294, 226] width 15 height 15
click at [290, 307] on button "1" at bounding box center [289, 309] width 22 height 22
click at [295, 228] on icon "Choose date, selected date is Aug 1, 2025" at bounding box center [293, 226] width 11 height 12
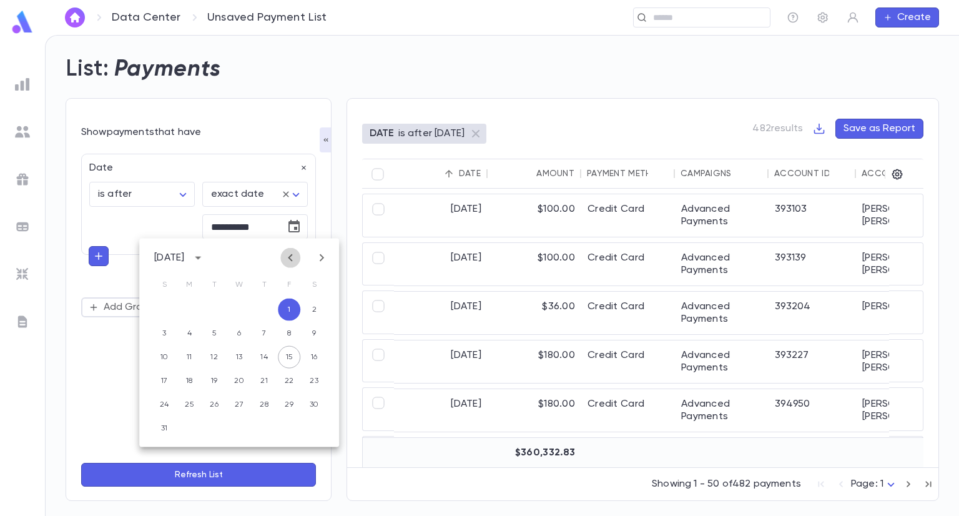
click at [295, 252] on icon "Previous month" at bounding box center [290, 257] width 15 height 15
click at [261, 405] on button "31" at bounding box center [264, 404] width 22 height 22
type input "**********"
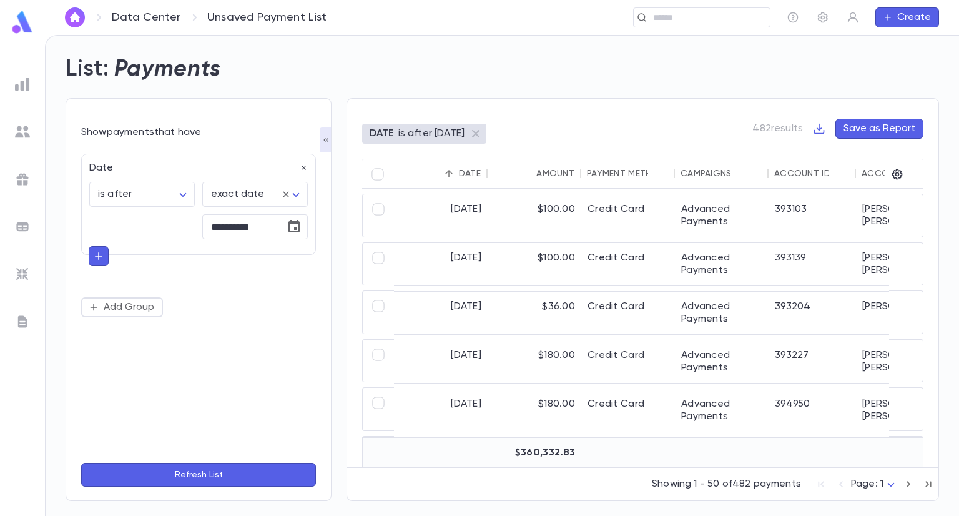
click at [255, 475] on button "Refresh List" at bounding box center [198, 475] width 235 height 24
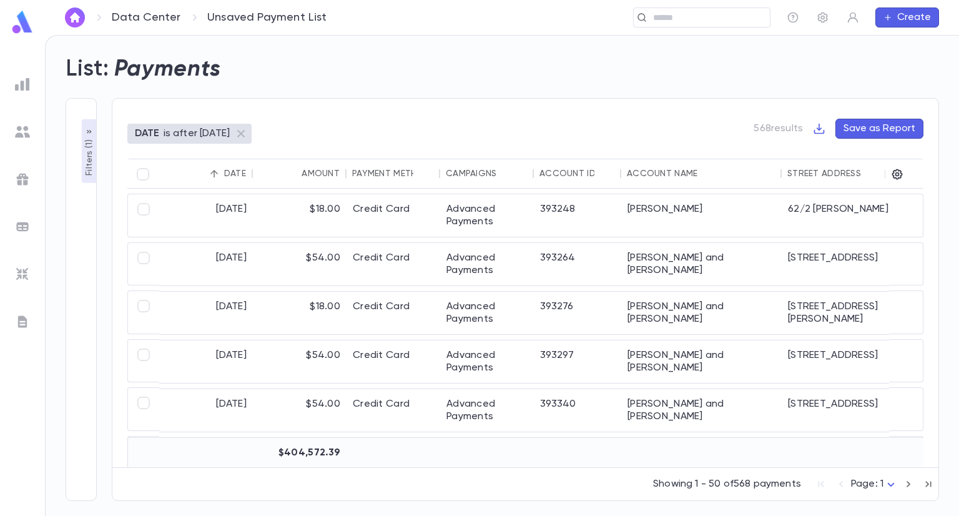
click at [682, 173] on div "Account Name" at bounding box center [662, 174] width 71 height 10
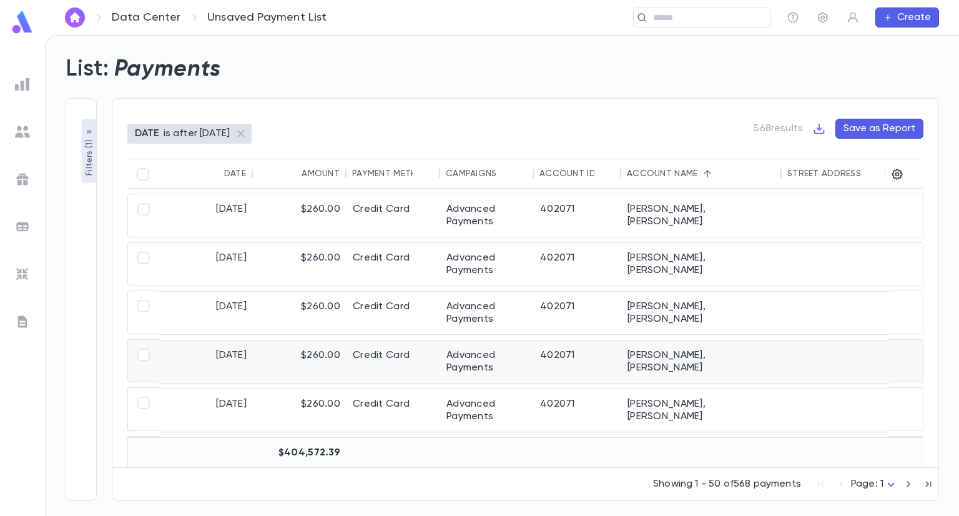
click at [917, 340] on div at bounding box center [906, 361] width 34 height 42
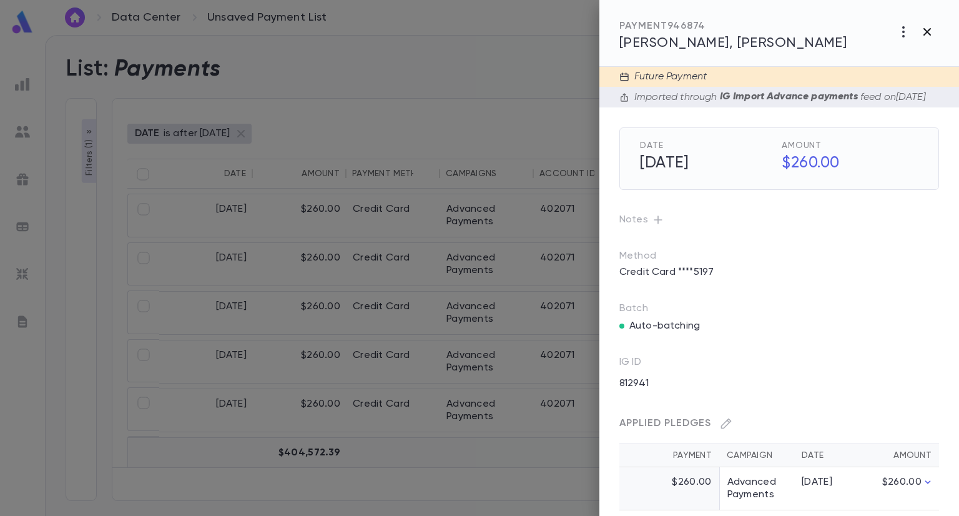
click at [931, 36] on icon "button" at bounding box center [926, 31] width 15 height 15
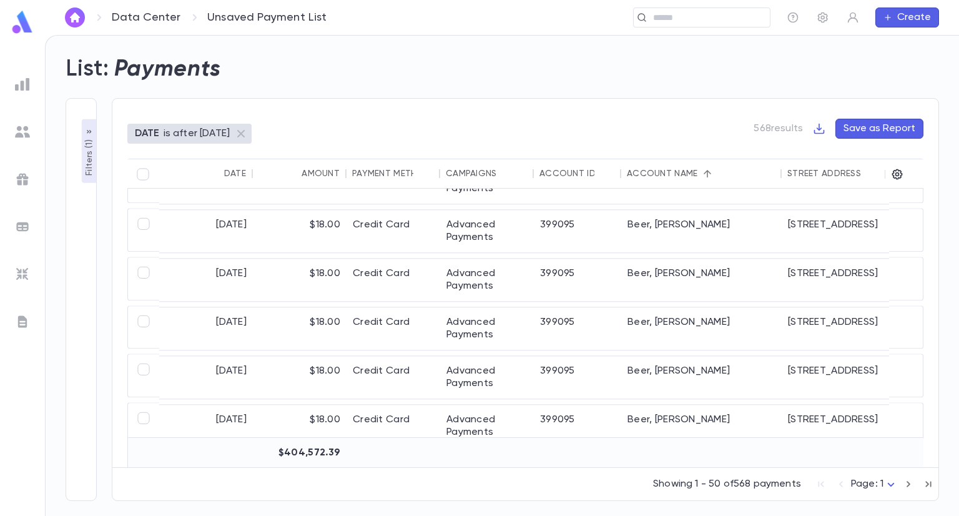
scroll to position [1965, 0]
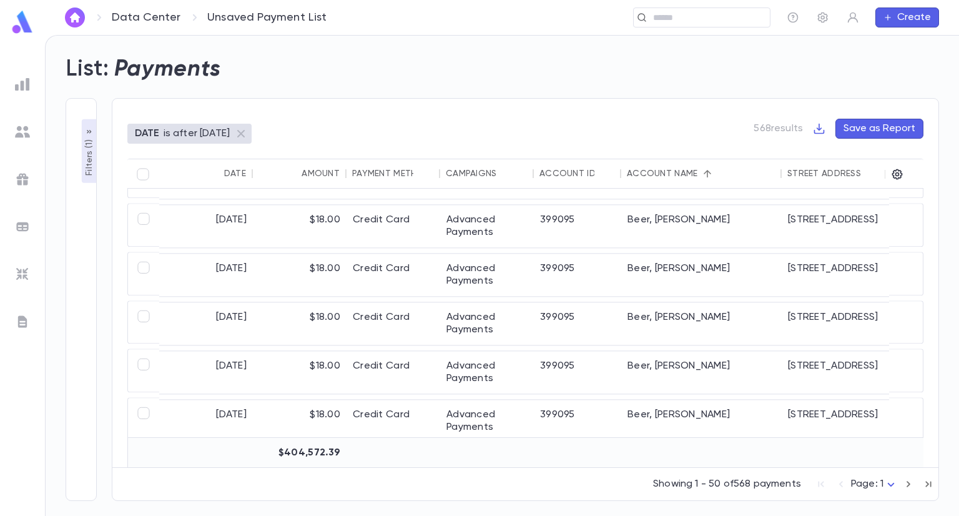
click at [908, 486] on icon "button" at bounding box center [908, 483] width 14 height 15
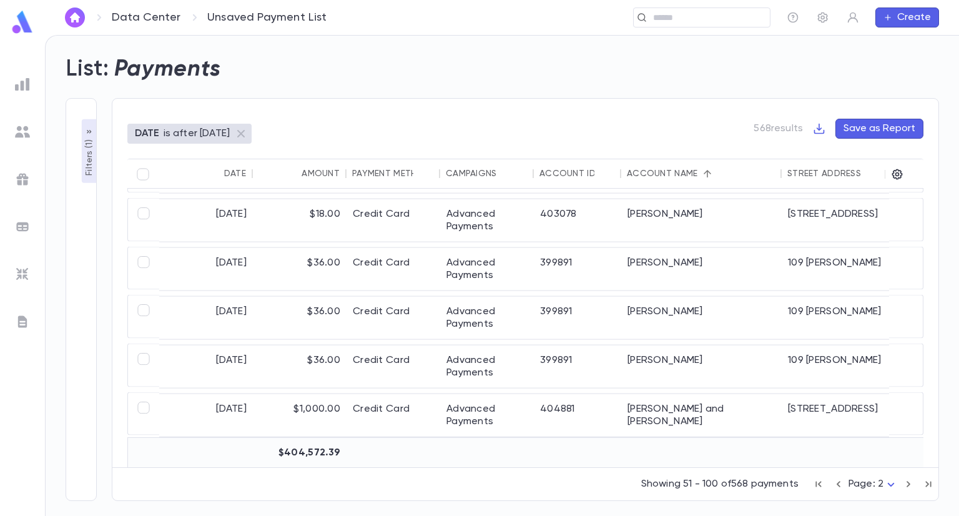
scroll to position [1639, 0]
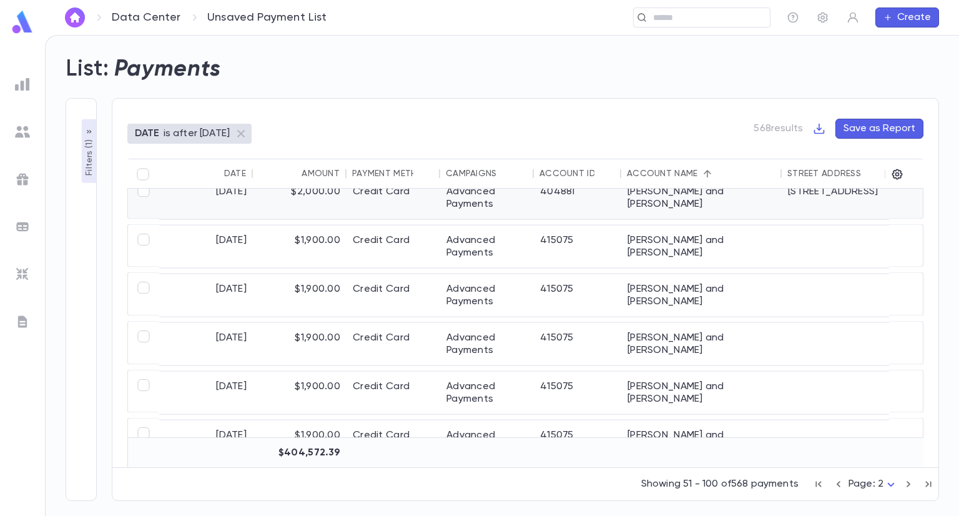
click at [704, 210] on div "Bruck, Irving and Stephanie" at bounding box center [701, 198] width 160 height 42
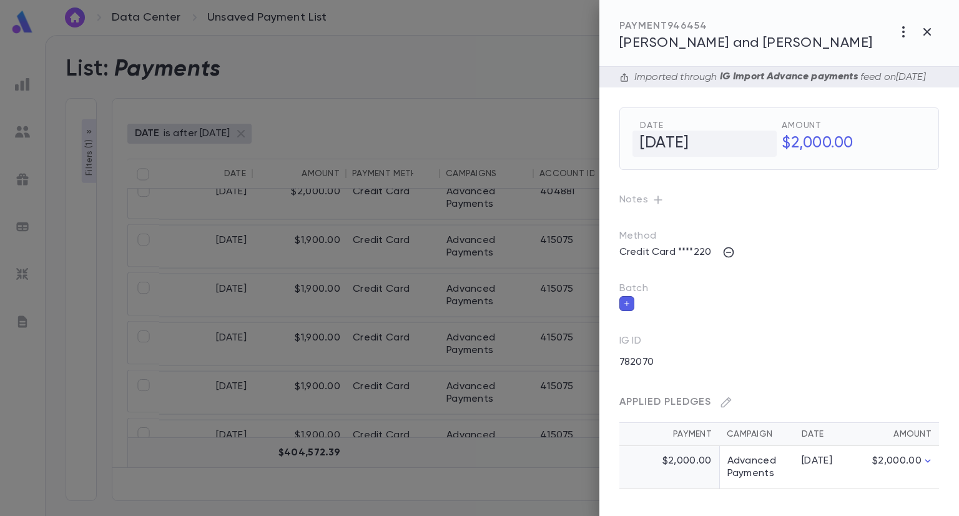
click at [681, 157] on h5 "[DATE]" at bounding box center [704, 143] width 144 height 26
drag, startPoint x: 662, startPoint y: 155, endPoint x: 637, endPoint y: 154, distance: 25.0
click at [637, 154] on div "**********" at bounding box center [706, 138] width 142 height 36
type input "**********"
click at [756, 150] on icon "Choose date, selected date is Aug 1, 2025" at bounding box center [762, 142] width 15 height 15
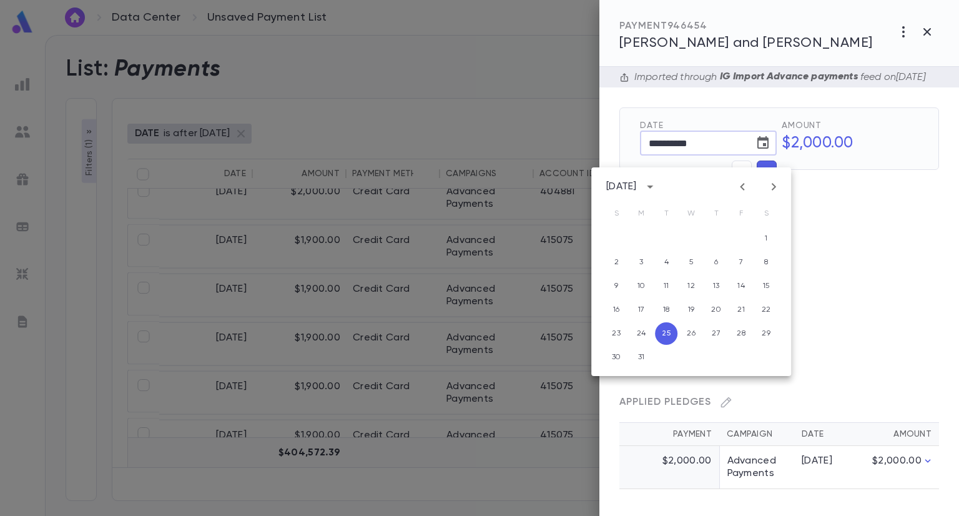
drag, startPoint x: 702, startPoint y: 161, endPoint x: 642, endPoint y: 170, distance: 60.6
click at [642, 170] on body "**********" at bounding box center [479, 275] width 959 height 481
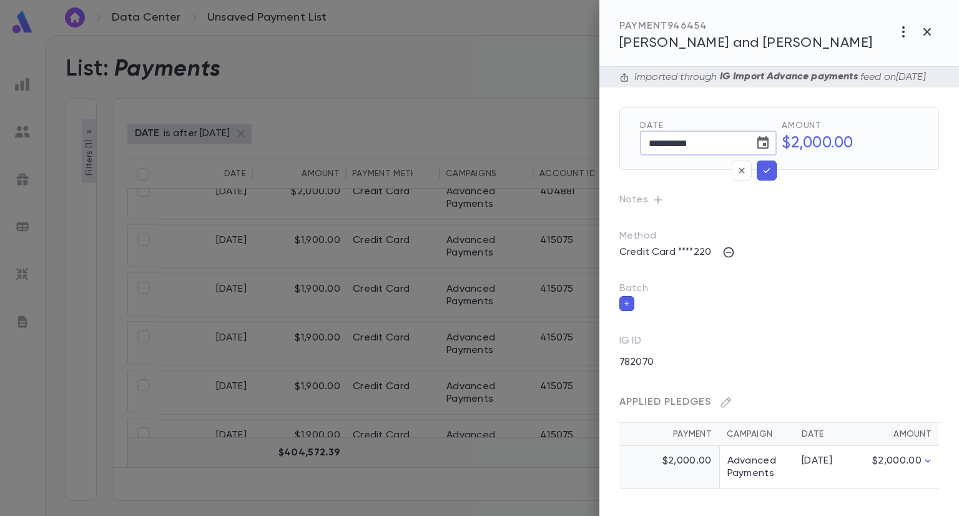
drag, startPoint x: 707, startPoint y: 156, endPoint x: 680, endPoint y: 156, distance: 26.8
click at [680, 155] on input "**********" at bounding box center [692, 143] width 105 height 24
type input "**********"
drag, startPoint x: 884, startPoint y: 268, endPoint x: 655, endPoint y: 157, distance: 254.6
click at [655, 157] on h5 "[DATE]" at bounding box center [704, 143] width 144 height 26
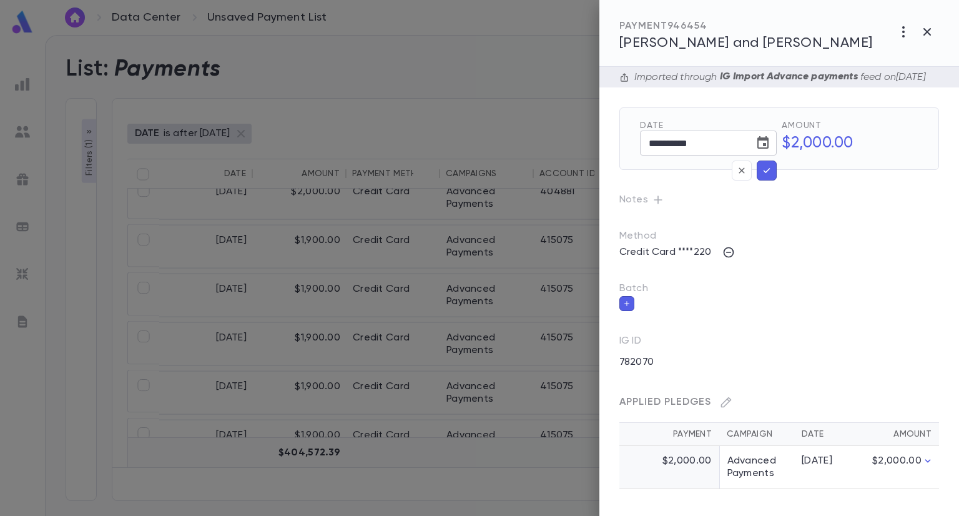
click at [659, 155] on input "**********" at bounding box center [692, 143] width 105 height 24
type input "**********"
click at [768, 177] on icon "button" at bounding box center [766, 170] width 11 height 12
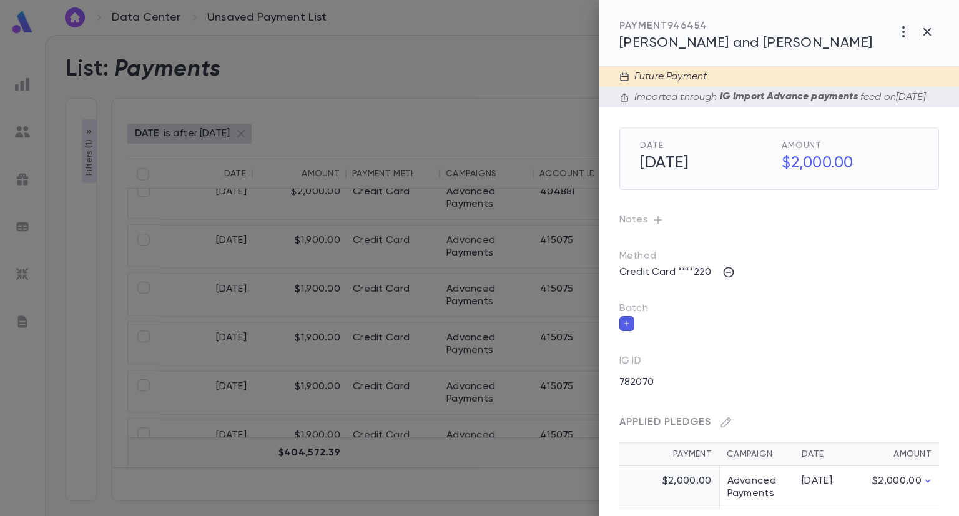
click at [768, 177] on h5 "[DATE]" at bounding box center [704, 163] width 144 height 26
click at [770, 193] on button "button" at bounding box center [767, 190] width 20 height 20
click at [928, 31] on icon "button" at bounding box center [926, 31] width 7 height 7
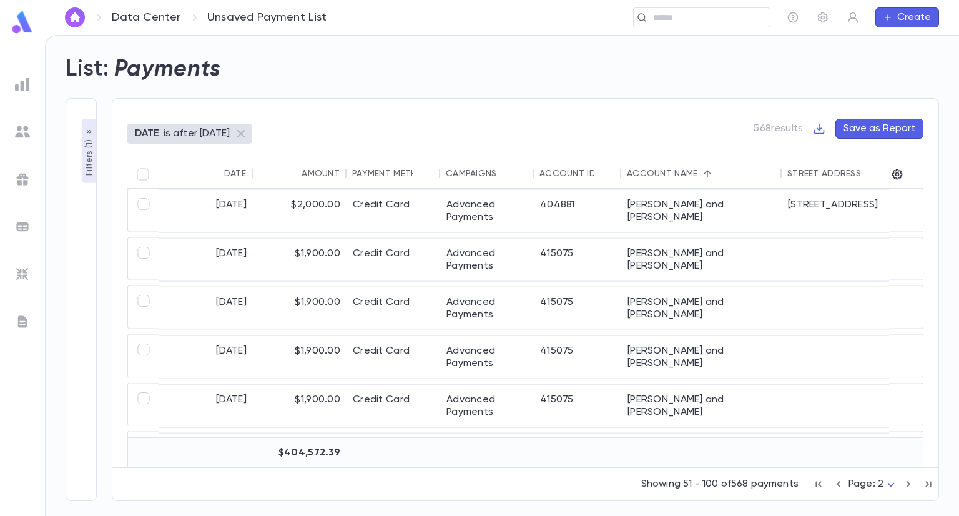
scroll to position [1386, 0]
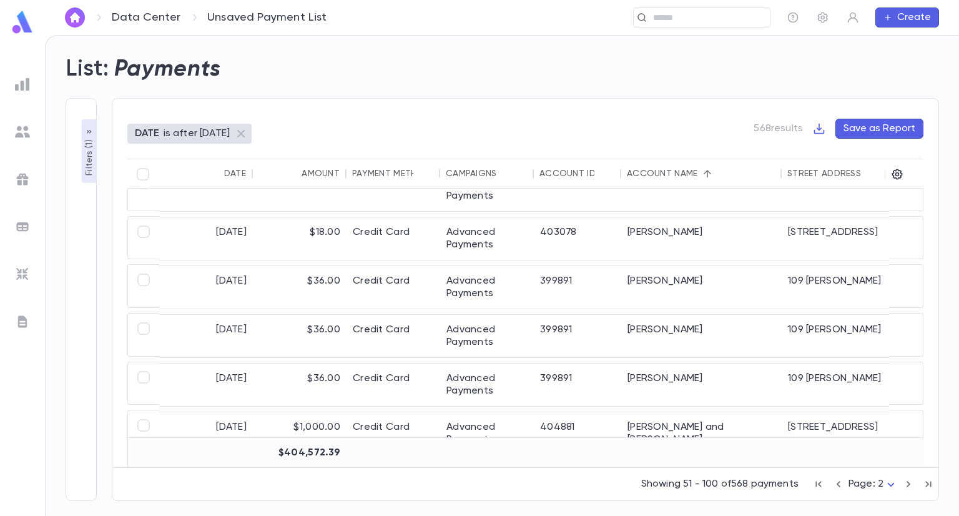
click at [94, 146] on p "Filters ( 1 )" at bounding box center [89, 156] width 12 height 39
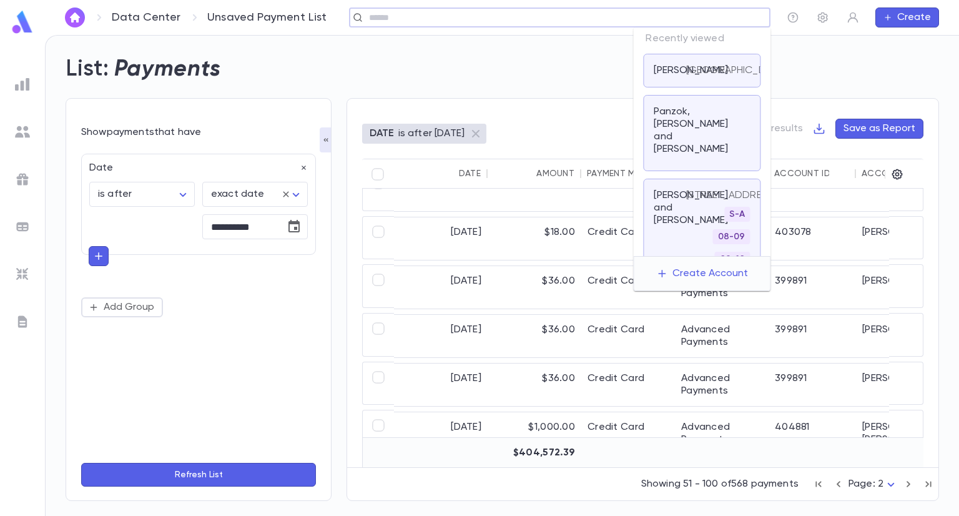
click at [729, 12] on input "text" at bounding box center [555, 18] width 381 height 12
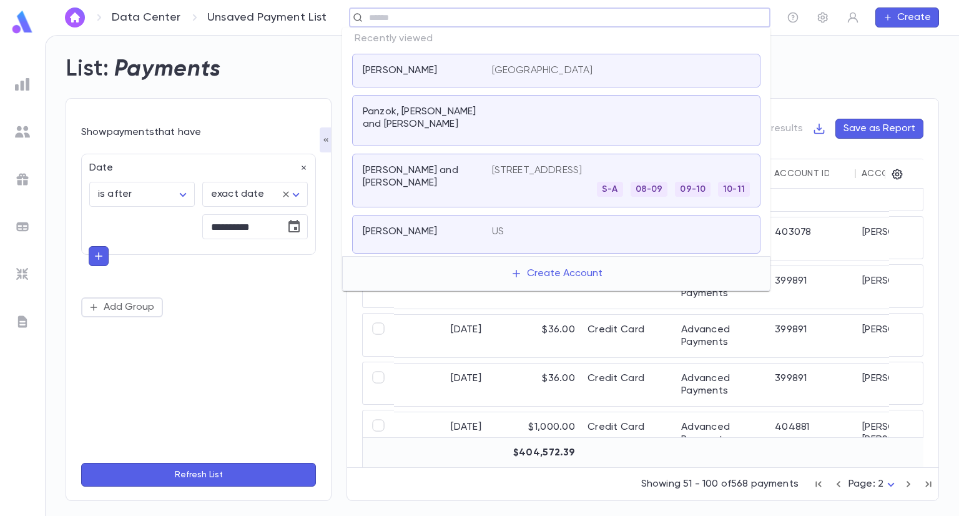
click at [586, 101] on div "Panzok, Aaron Panzok and Yael Panzok" at bounding box center [556, 120] width 408 height 51
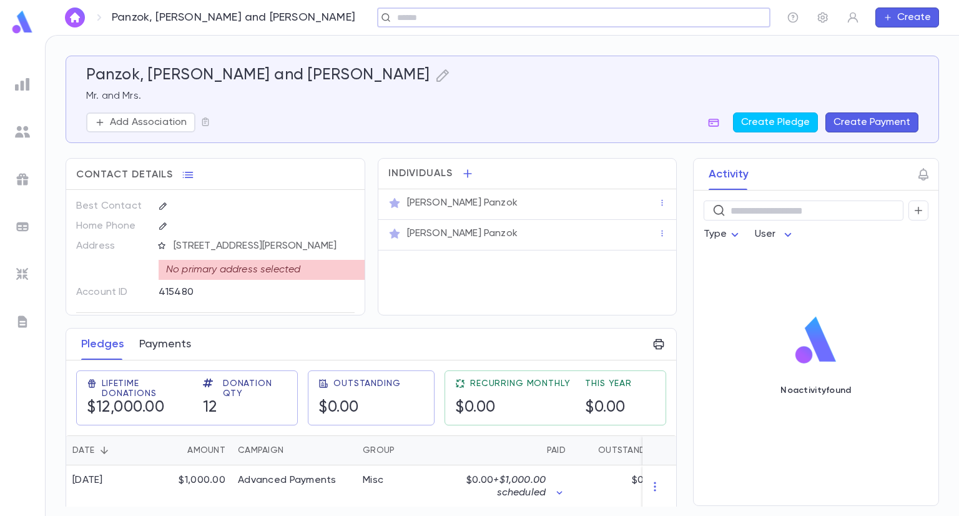
click at [170, 335] on button "Payments" at bounding box center [165, 343] width 52 height 31
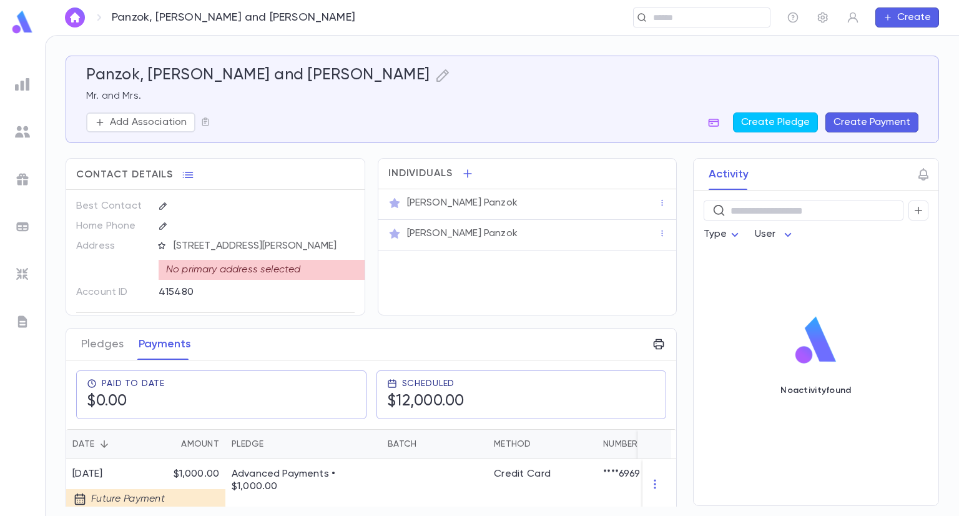
click at [108, 436] on button "Sort" at bounding box center [104, 444] width 20 height 20
drag, startPoint x: 674, startPoint y: 261, endPoint x: 678, endPoint y: 315, distance: 54.4
click at [678, 315] on div "Activity ​ Type User No activity found" at bounding box center [804, 332] width 268 height 348
click at [956, 247] on div "Panzok, Aaron Panzok and Yael Panzok Mr. and Mrs. Add Association Create Pledge…" at bounding box center [502, 276] width 913 height 480
click at [672, 489] on div "Activity ​ Type User No activity found" at bounding box center [804, 332] width 268 height 348
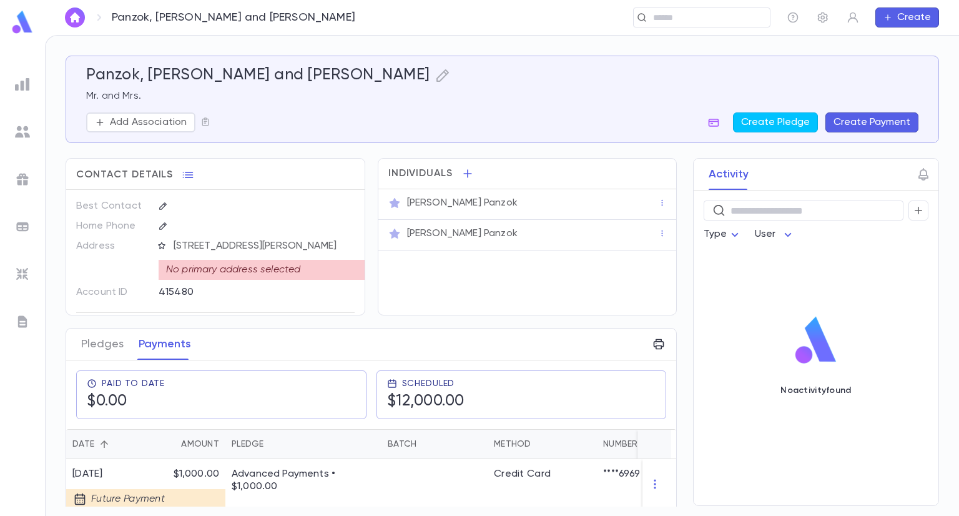
click at [60, 443] on div "Panzok, Aaron Panzok and Yael Panzok Mr. and Mrs. Add Association Create Pledge…" at bounding box center [502, 276] width 913 height 480
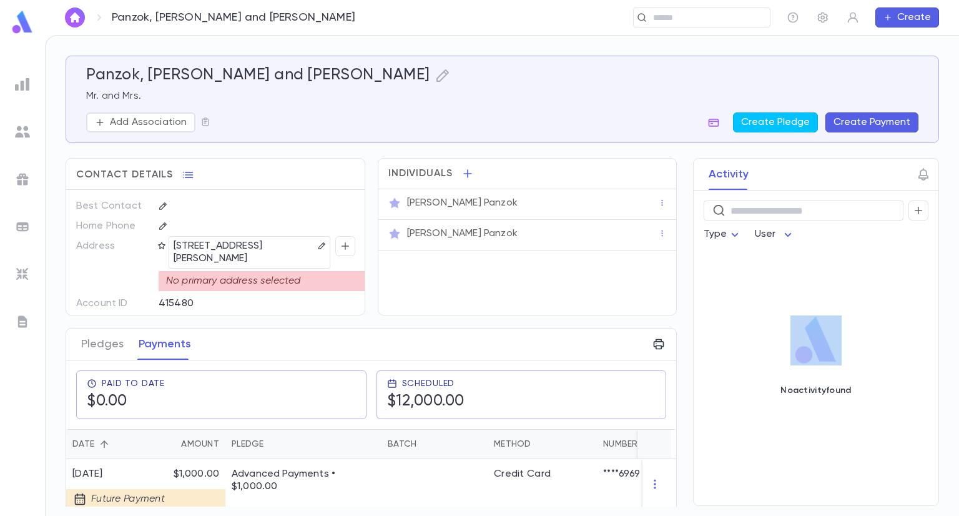
drag, startPoint x: 674, startPoint y: 266, endPoint x: 679, endPoint y: 371, distance: 105.6
click at [679, 371] on div "Activity ​ Type User No activity found" at bounding box center [804, 332] width 268 height 348
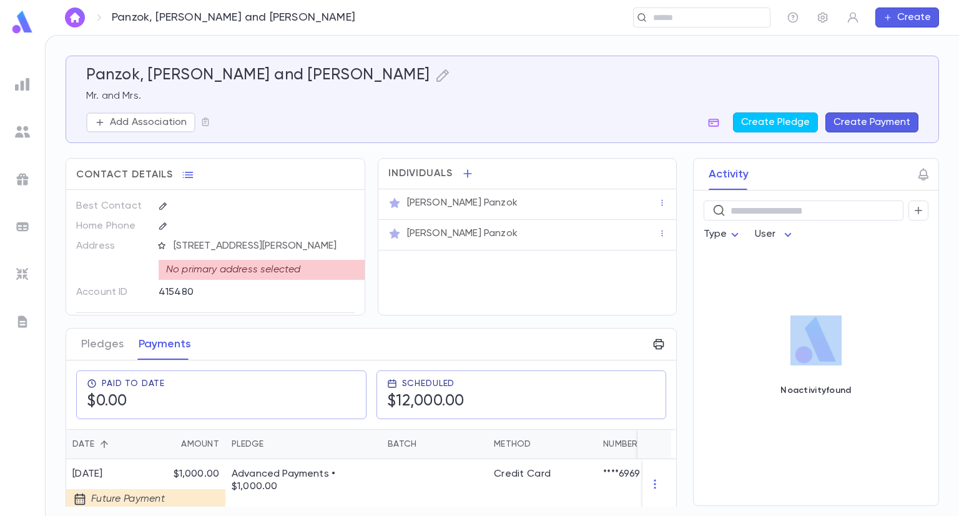
click at [23, 93] on div at bounding box center [22, 84] width 22 height 22
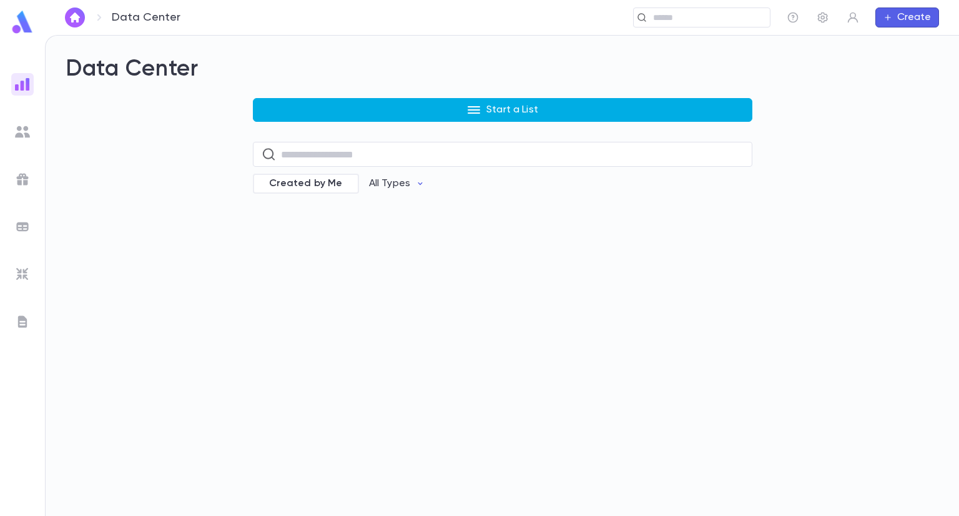
click at [516, 115] on p "Start a List" at bounding box center [512, 110] width 52 height 12
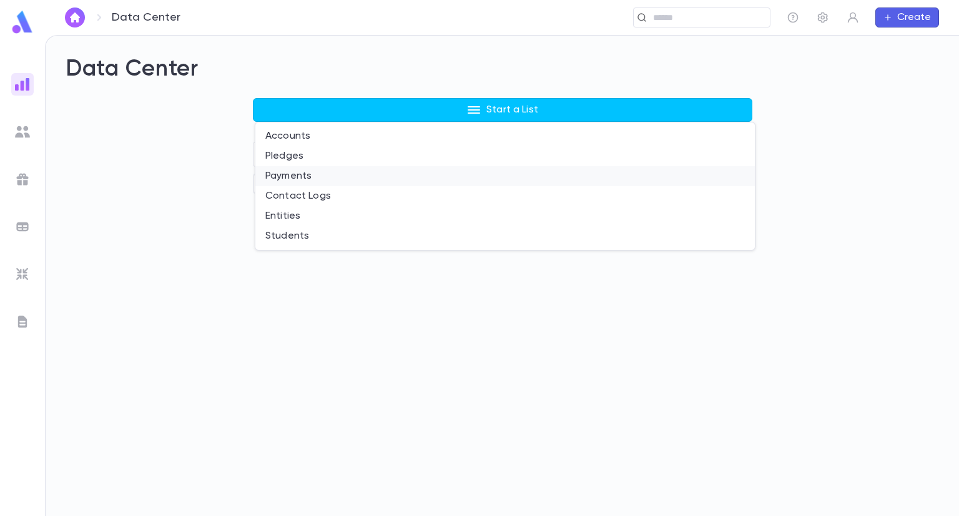
click at [334, 175] on li "Payments" at bounding box center [504, 176] width 499 height 20
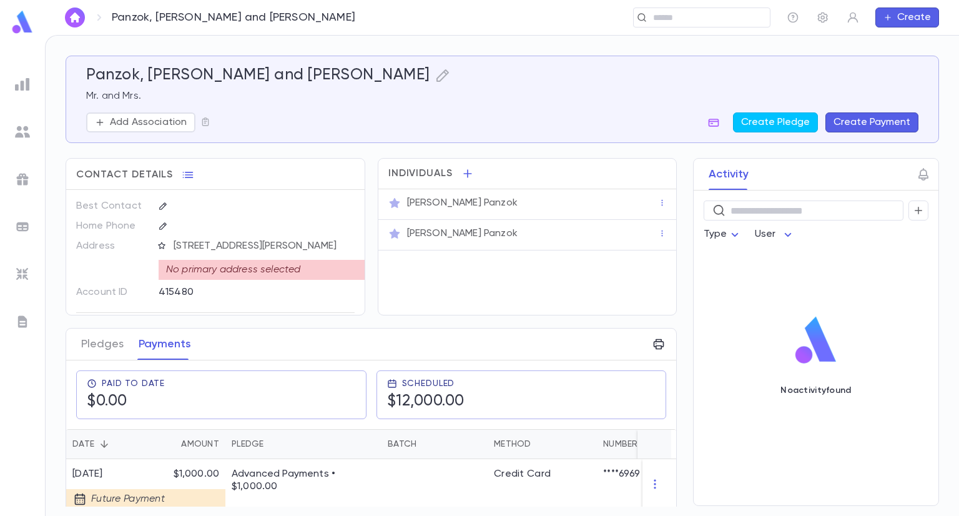
click at [167, 301] on div "415480" at bounding box center [236, 291] width 155 height 19
copy div "415480"
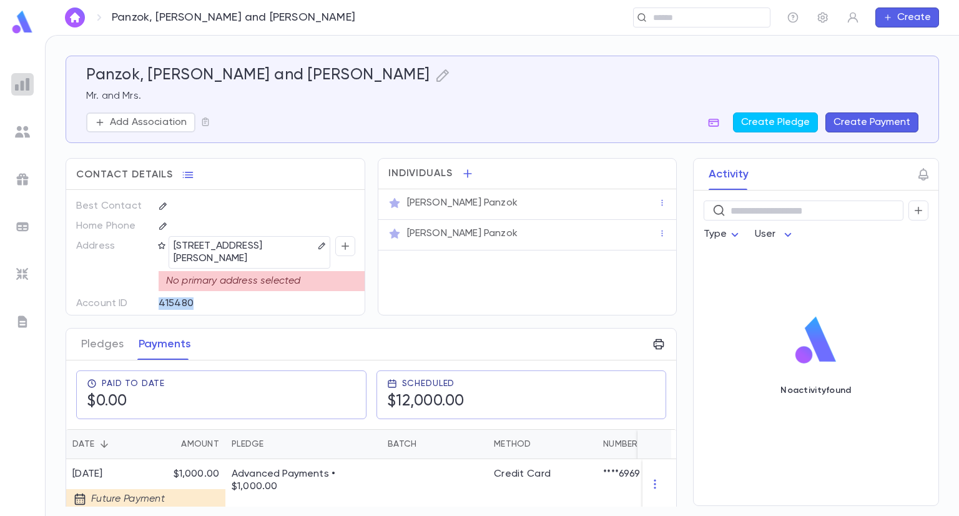
click at [23, 81] on img at bounding box center [22, 84] width 15 height 15
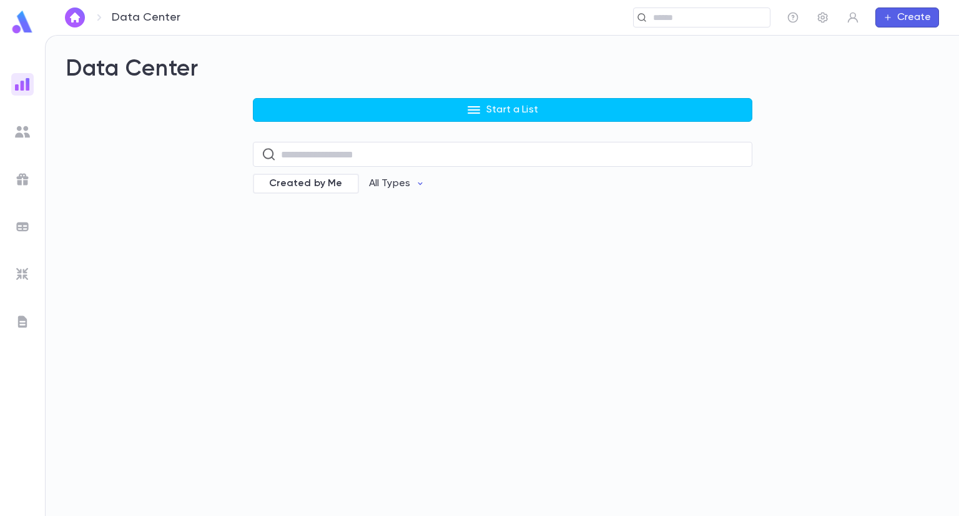
drag, startPoint x: 514, startPoint y: 104, endPoint x: 423, endPoint y: 108, distance: 91.9
click at [423, 108] on button "Start a List" at bounding box center [502, 110] width 499 height 24
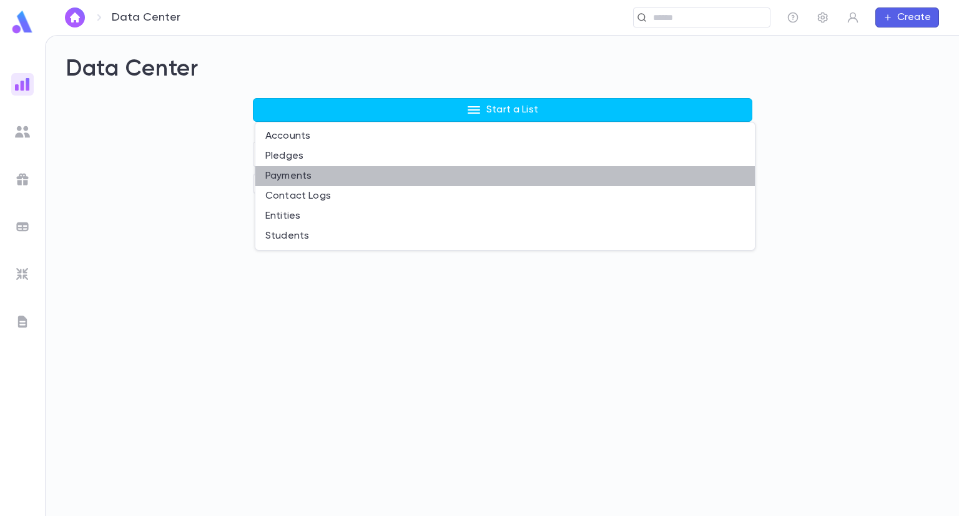
click at [311, 176] on li "Payments" at bounding box center [504, 176] width 499 height 20
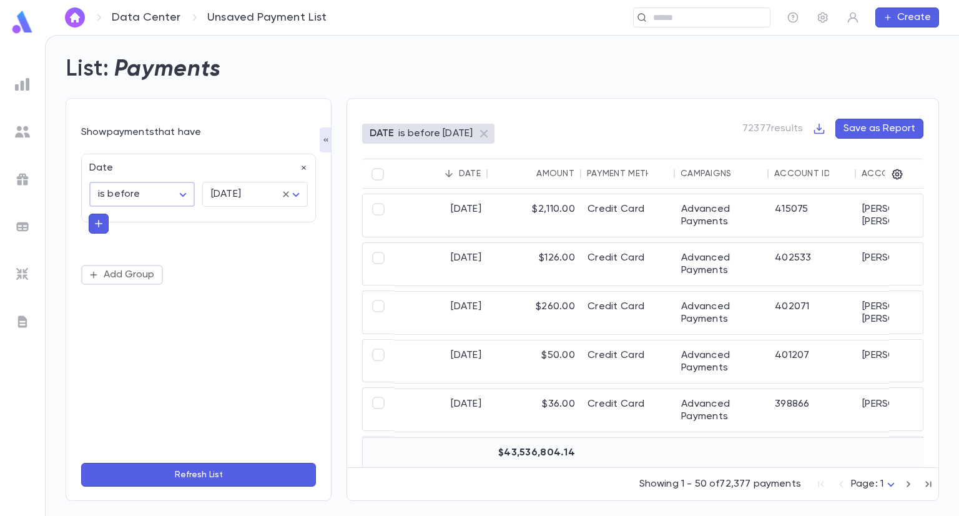
drag, startPoint x: 182, startPoint y: 190, endPoint x: 171, endPoint y: 152, distance: 38.9
click at [171, 152] on div "Date is before ******** ​ tomorrow ******** ​ Add Group" at bounding box center [198, 299] width 235 height 306
click at [188, 194] on body "Data Center Unsaved Payment List ​ Create List: Payments Show payments that hav…" at bounding box center [479, 275] width 959 height 481
click at [279, 159] on div at bounding box center [479, 258] width 959 height 516
click at [305, 165] on icon "button" at bounding box center [304, 168] width 9 height 9
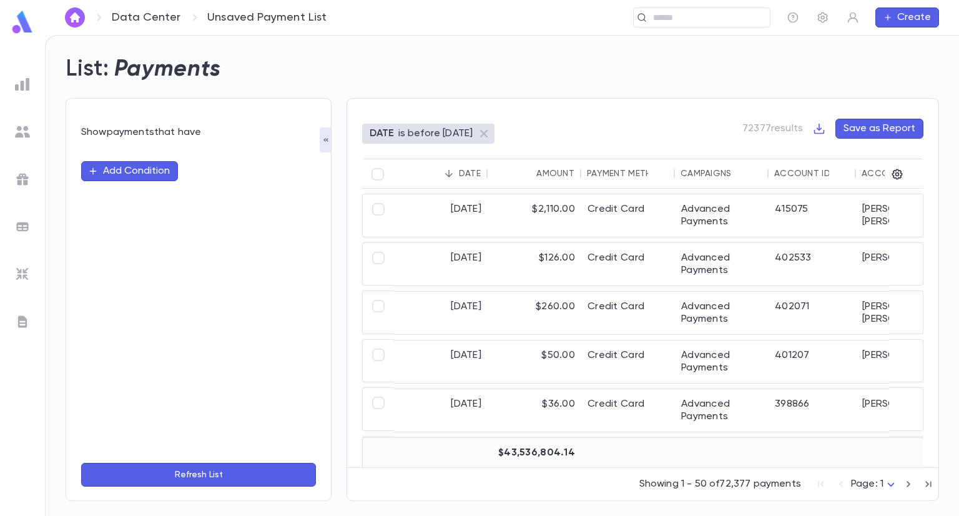
click at [132, 174] on button "Add Condition" at bounding box center [129, 171] width 97 height 20
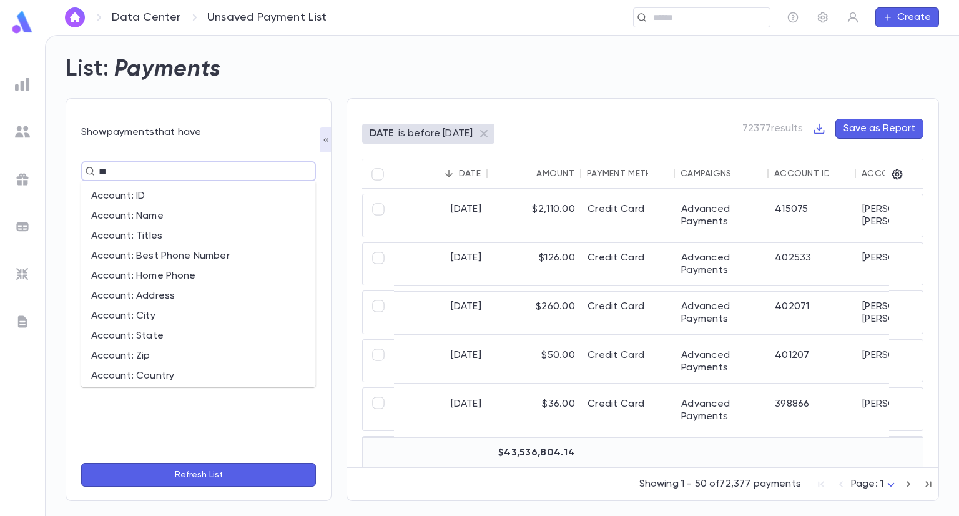
type input "***"
click at [138, 190] on li "Account: ID" at bounding box center [198, 196] width 235 height 20
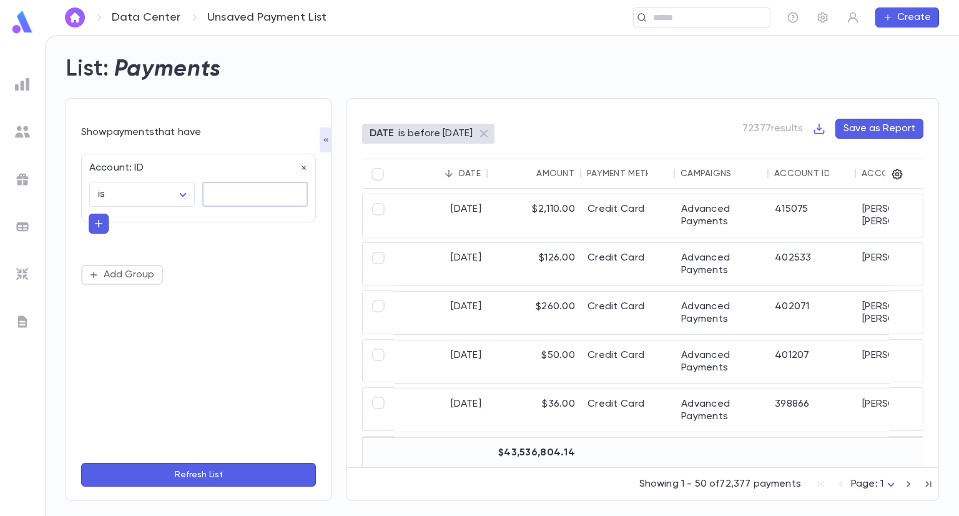
click at [222, 192] on input "text" at bounding box center [254, 194] width 105 height 24
paste input "*******"
type input "*******"
click at [205, 473] on button "Refresh List" at bounding box center [198, 475] width 235 height 24
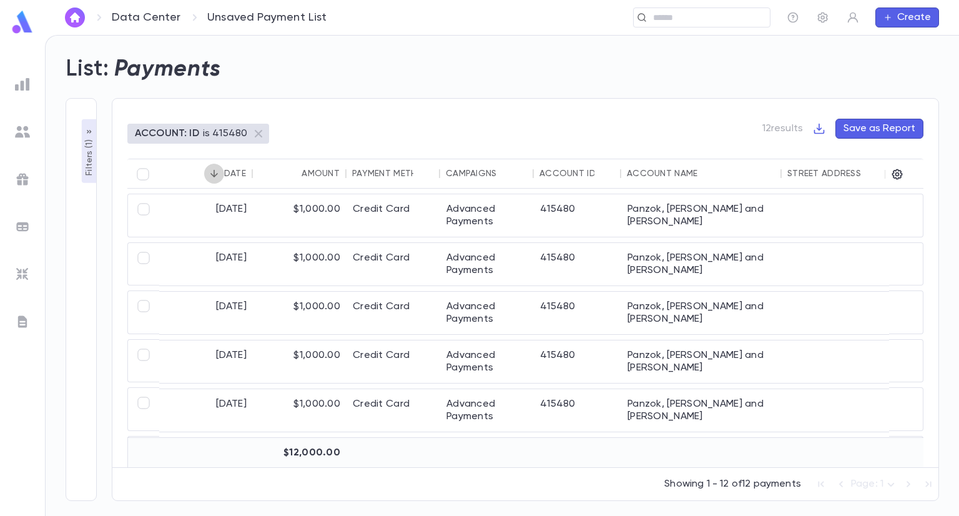
click at [212, 175] on icon "Sort" at bounding box center [213, 173] width 11 height 11
